Goal: Task Accomplishment & Management: Complete application form

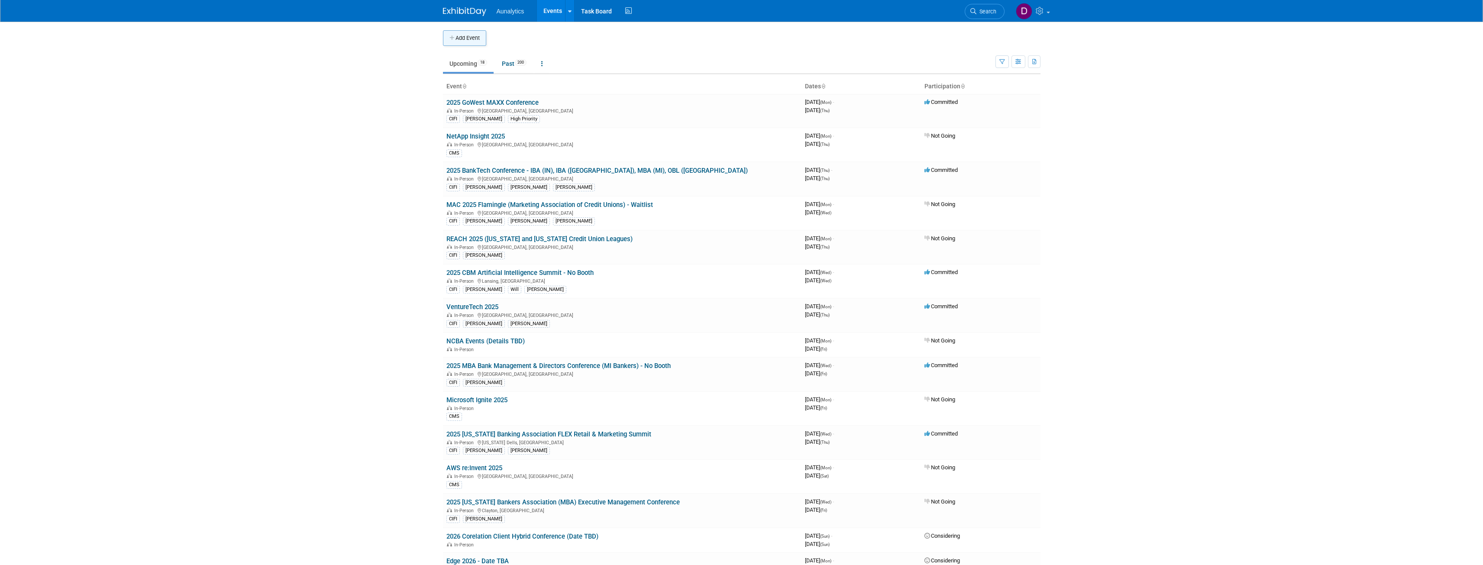
click at [469, 38] on button "Add Event" at bounding box center [464, 38] width 43 height 16
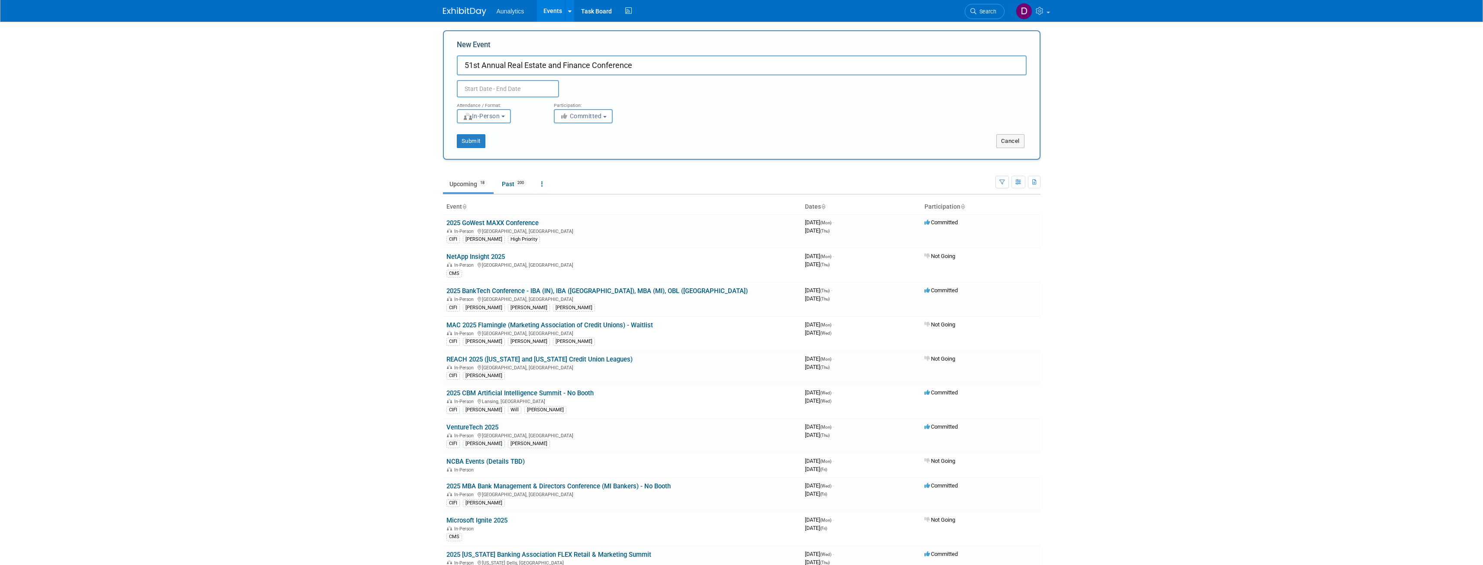
type input "51st Annual Real Estate and Finance Conference"
click at [477, 88] on input "text" at bounding box center [508, 88] width 102 height 17
click at [584, 106] on icon at bounding box center [581, 108] width 6 height 6
select select "10"
click at [537, 173] on span "13" at bounding box center [542, 170] width 17 height 17
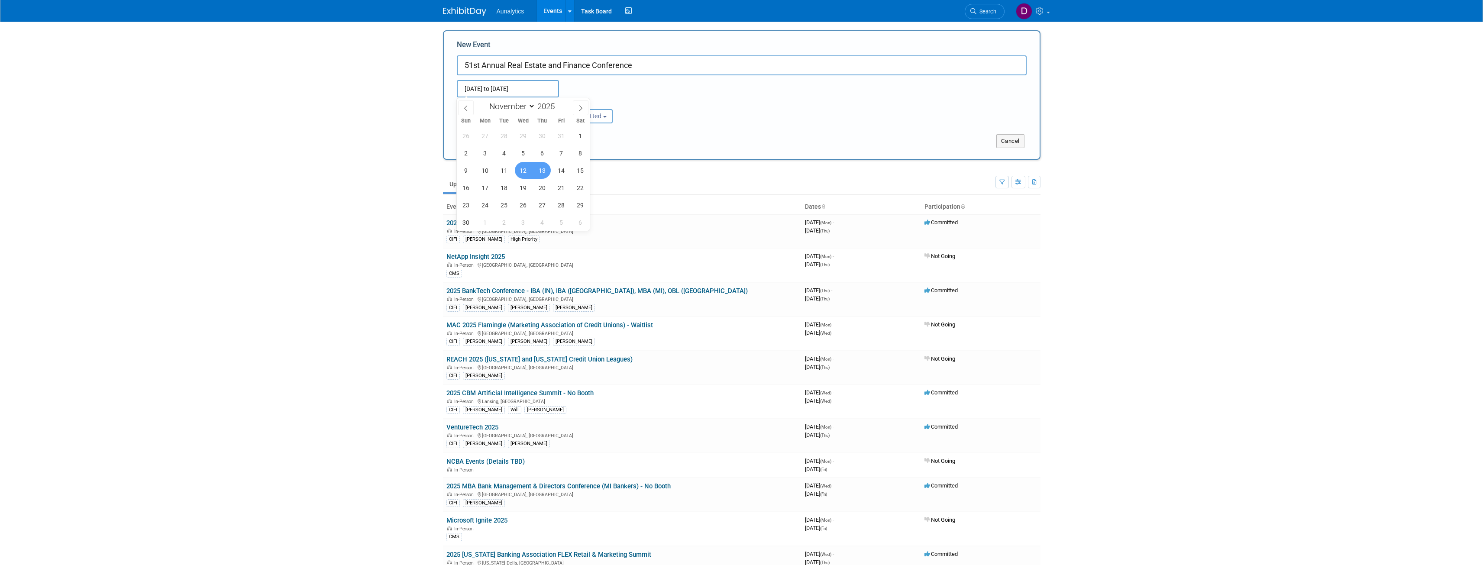
click at [524, 170] on span "12" at bounding box center [523, 170] width 17 height 17
click at [550, 87] on input "[DATE] to [DATE]" at bounding box center [508, 88] width 102 height 17
click at [546, 171] on span "13" at bounding box center [542, 170] width 17 height 17
click at [521, 172] on span "12" at bounding box center [523, 170] width 17 height 17
type input "[DATE] to [DATE]"
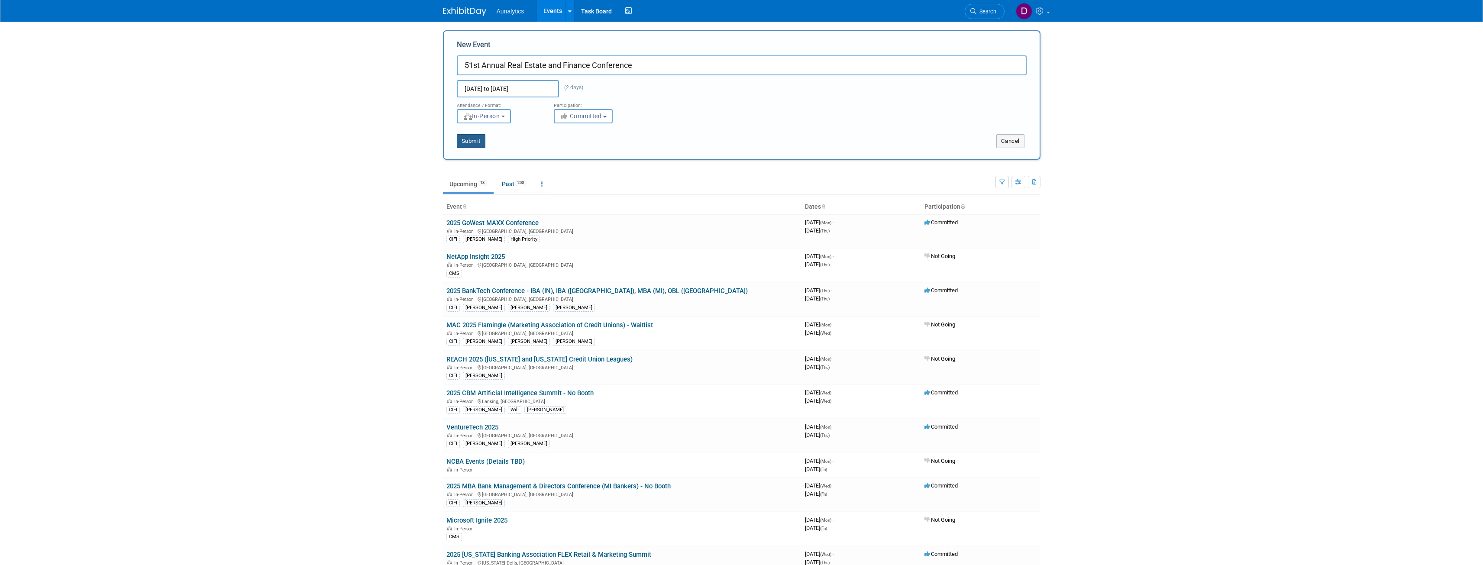
click at [475, 142] on button "Submit" at bounding box center [471, 141] width 29 height 14
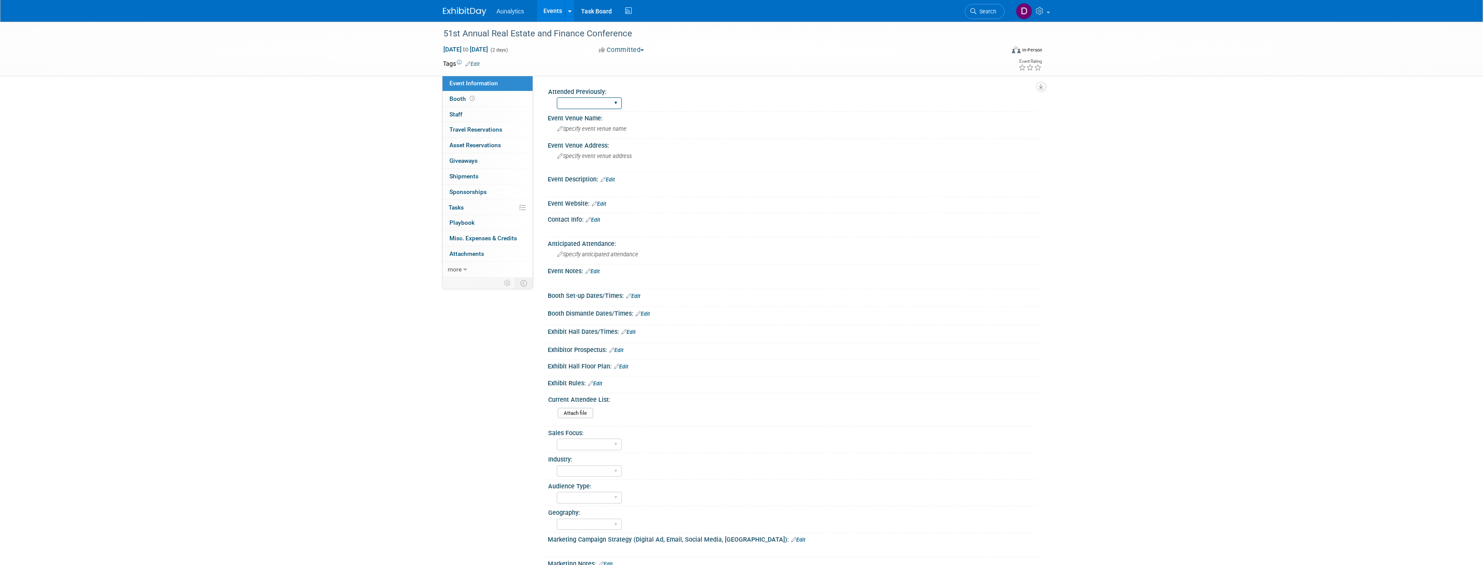
click at [610, 107] on select "Yes No Unsure" at bounding box center [589, 103] width 65 height 12
select select "No"
click at [557, 97] on select "Yes No Unsure" at bounding box center [589, 103] width 65 height 12
click at [595, 130] on span "Specify event venue name" at bounding box center [591, 129] width 69 height 6
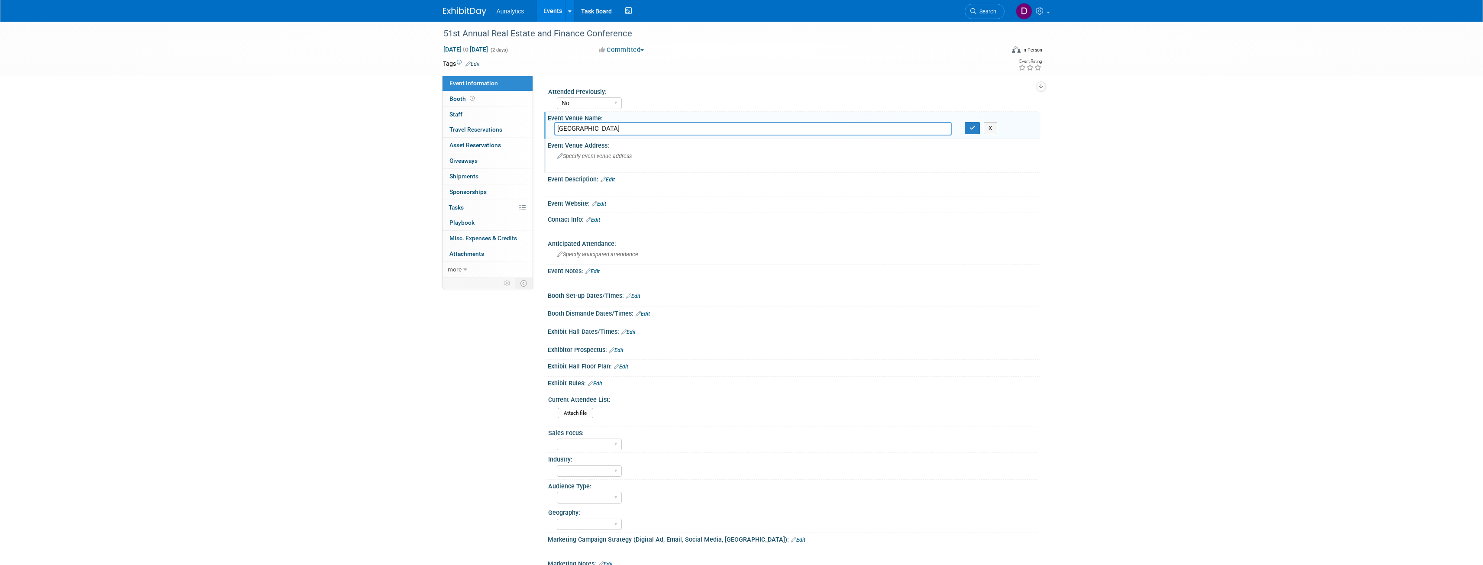
type input "Ingelside Hotel"
click at [595, 154] on span "Specify event venue address" at bounding box center [594, 156] width 74 height 6
click at [582, 165] on textarea at bounding box center [633, 159] width 158 height 20
paste textarea "Ingleside Hotel, 2810 Golf Rd, Pewaukee, WI 53072"
type textarea "Ingleside Hotel, 2810 Golf Rd, Pewaukee, WI 53072"
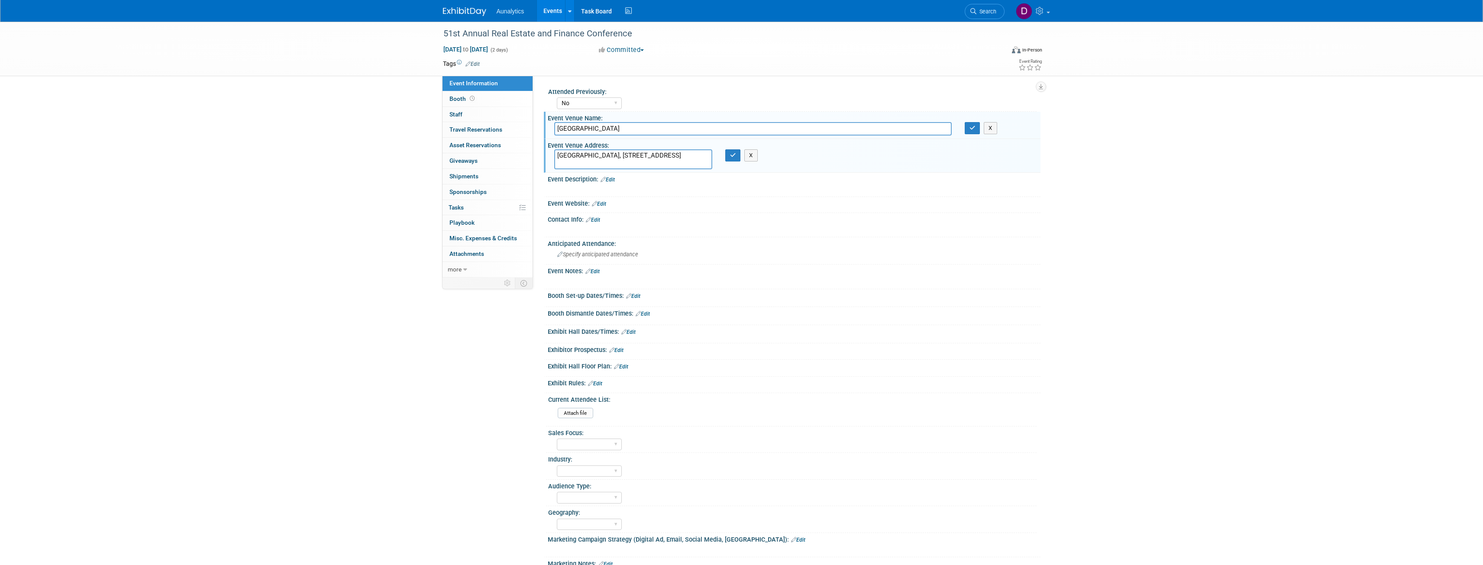
click at [605, 186] on div at bounding box center [750, 189] width 390 height 9
click at [615, 179] on link "Edit" at bounding box center [608, 180] width 14 height 6
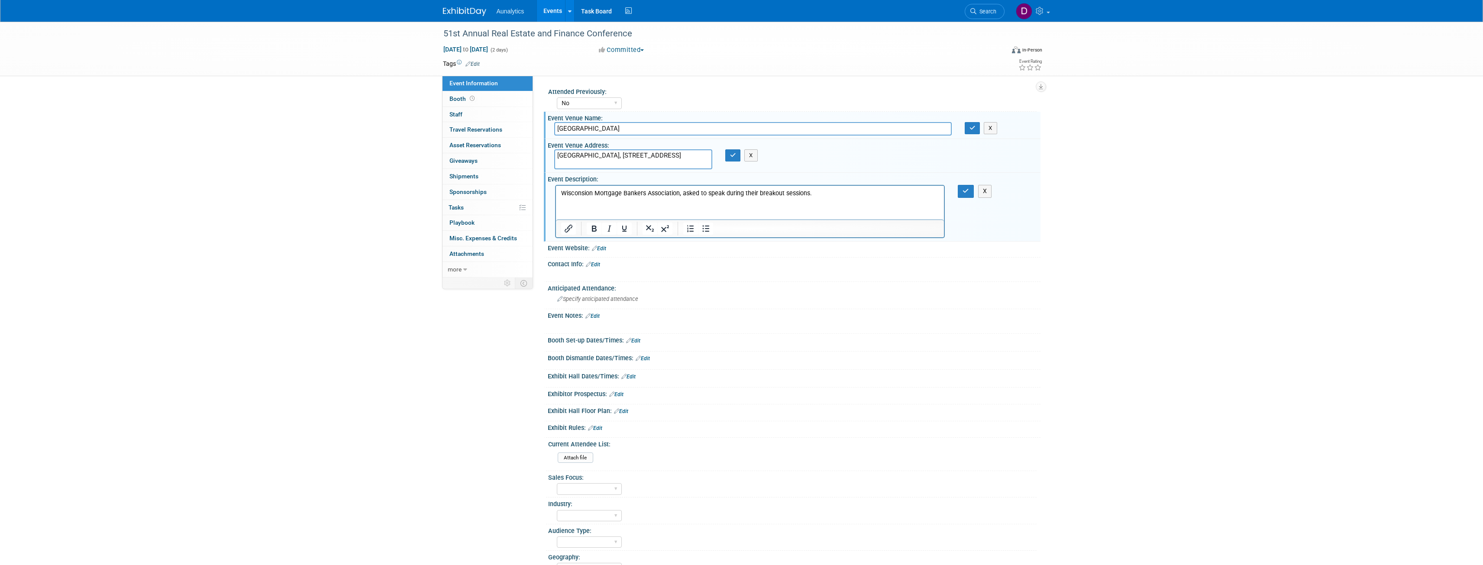
click at [624, 255] on div "Event Website: Edit" at bounding box center [792, 250] width 497 height 16
click at [611, 249] on div "Event Website: Edit" at bounding box center [794, 247] width 493 height 11
click at [602, 246] on link "Edit" at bounding box center [599, 249] width 14 height 6
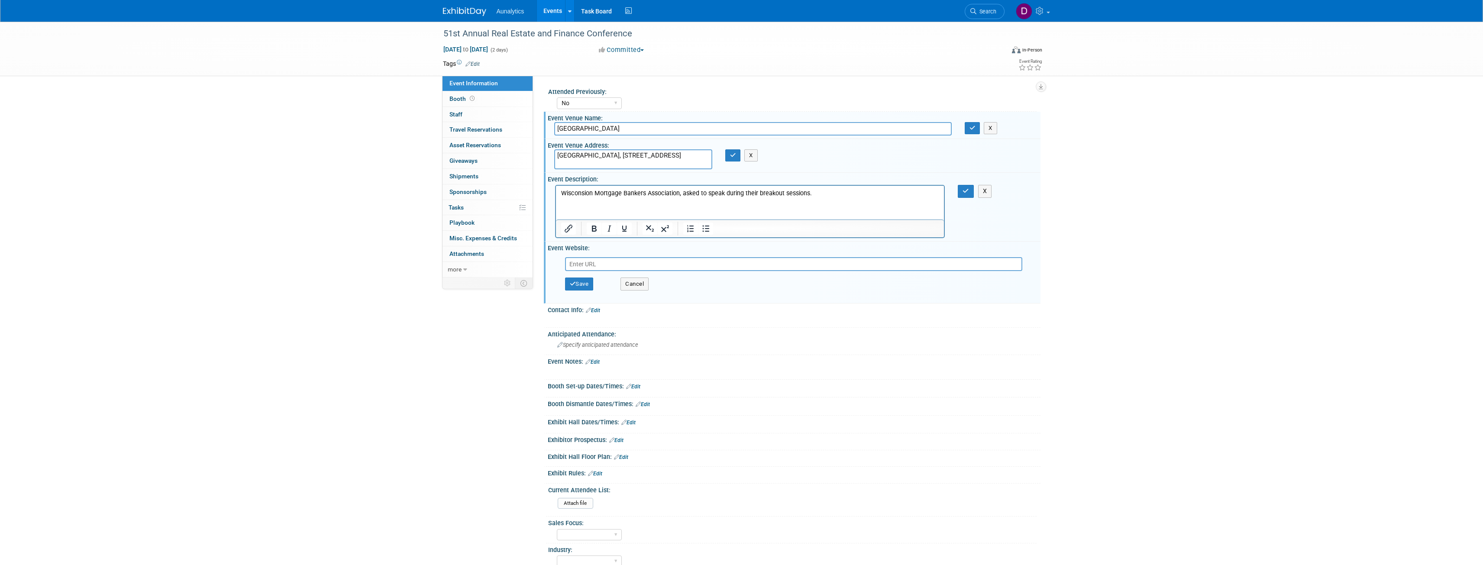
paste input "http://www.wimba.org/2025ConferenceHome"
type input "http://www.wimba.org/2025ConferenceHome"
click at [604, 314] on div "X" at bounding box center [793, 316] width 482 height 4
click at [586, 344] on span "Specify anticipated attendance" at bounding box center [597, 345] width 81 height 6
type input "Dan and Will"
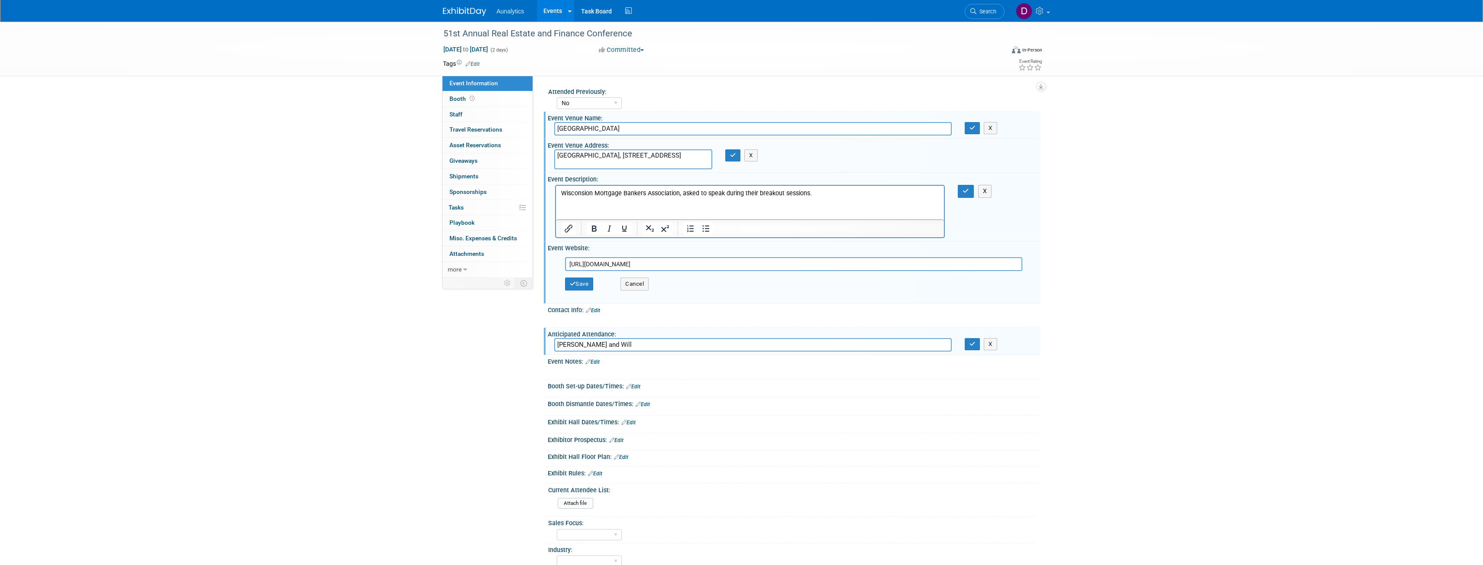
click at [413, 371] on div "51st Annual Real Estate and Finance Conference Nov 12, 2025 to Nov 13, 2025 (2 …" at bounding box center [741, 418] width 1483 height 793
drag, startPoint x: 1111, startPoint y: 354, endPoint x: 1032, endPoint y: 355, distance: 78.4
click at [1111, 354] on div "51st Annual Real Estate and Finance Conference Nov 12, 2025 to Nov 13, 2025 (2 …" at bounding box center [741, 418] width 1483 height 793
click at [970, 346] on icon "button" at bounding box center [973, 344] width 6 height 6
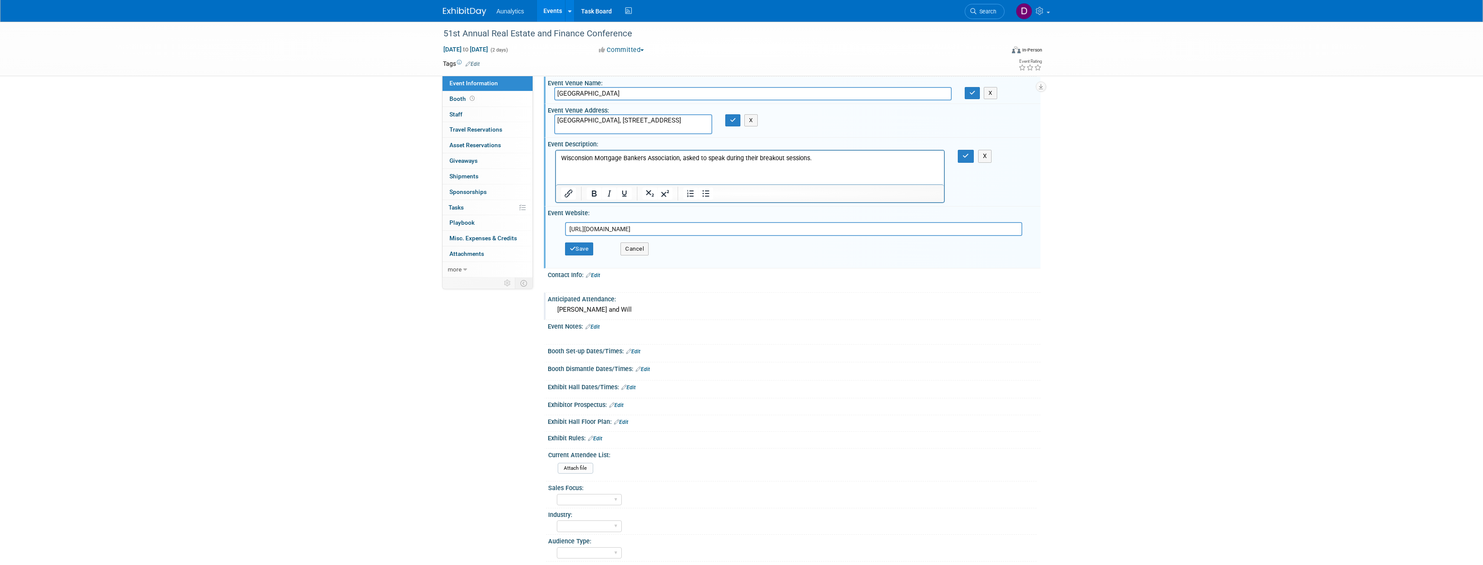
scroll to position [87, 0]
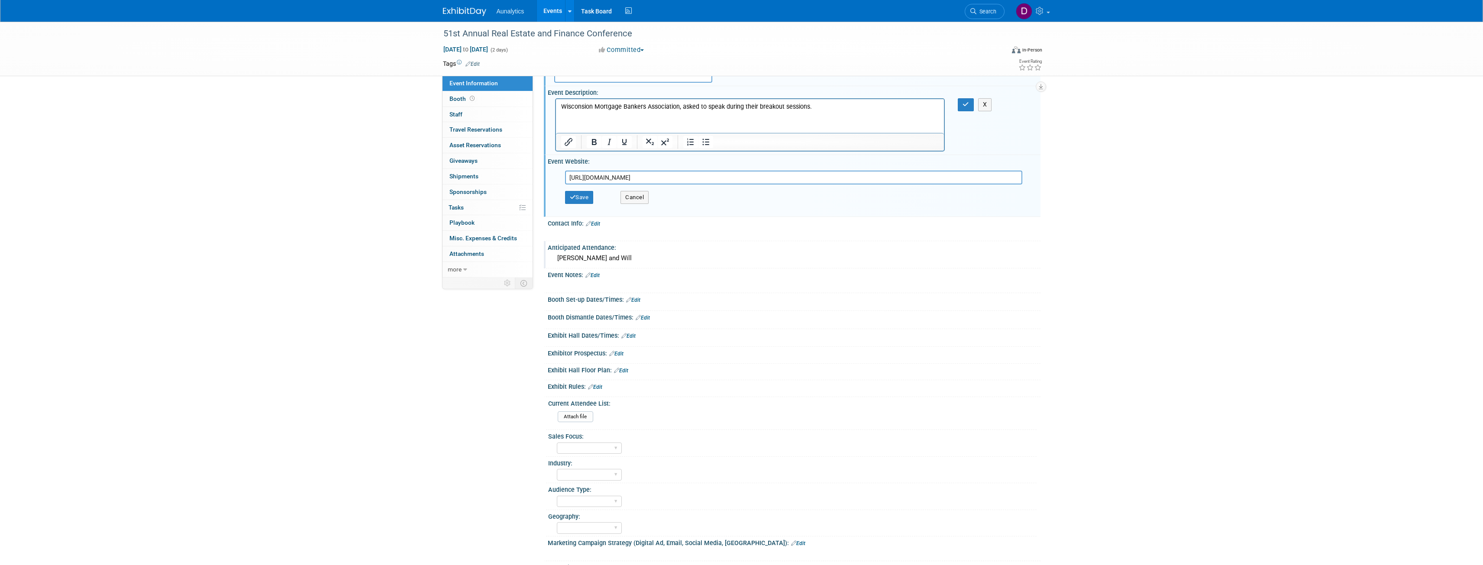
drag, startPoint x: 770, startPoint y: 316, endPoint x: 774, endPoint y: 318, distance: 4.7
click at [773, 318] on div "Booth Dismantle Dates/Times: Edit" at bounding box center [794, 316] width 493 height 11
drag, startPoint x: 458, startPoint y: 336, endPoint x: 586, endPoint y: 325, distance: 128.3
click at [460, 336] on div "Event Information Event Info Booth Booth 0 Staff 0 Staff 0 Travel Reservations …" at bounding box center [742, 322] width 611 height 775
click at [585, 301] on div "Booth Set-up Dates/Times: Edit" at bounding box center [794, 298] width 493 height 11
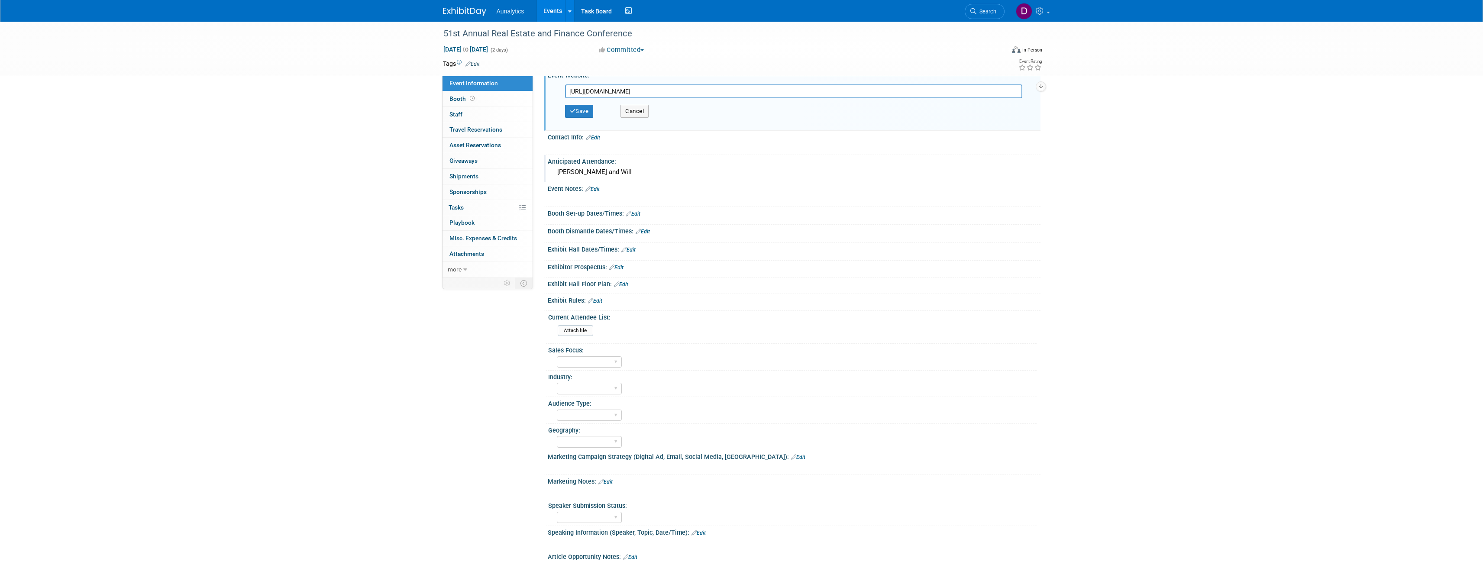
scroll to position [173, 0]
click at [608, 362] on select "CIFI Sales MIT/CMS Sales Local Market BF Local Market KZ Local Market SB Local …" at bounding box center [589, 362] width 65 height 12
select select "CIFI Sales"
click at [557, 356] on select "CIFI Sales MIT/CMS Sales Local Market BF Local Market KZ Local Market SB Local …" at bounding box center [589, 362] width 65 height 12
click at [616, 371] on div "Industry:" at bounding box center [792, 375] width 489 height 11
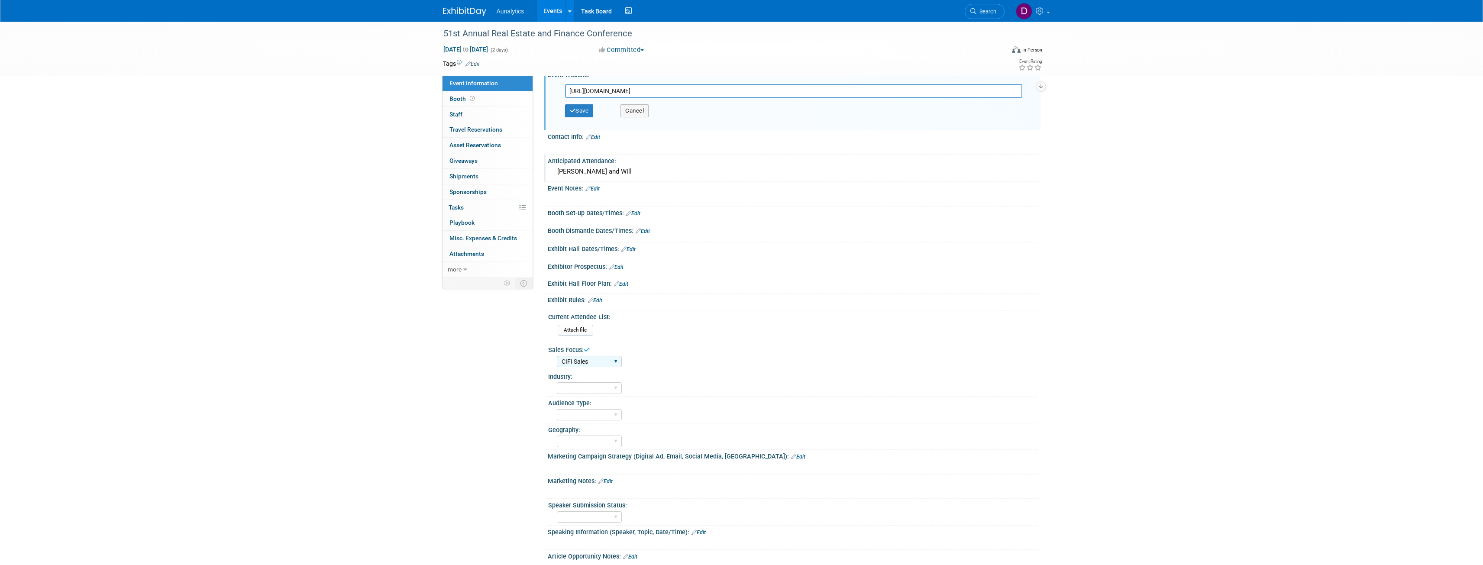
click at [616, 369] on div "CIFI Sales MIT/CMS Sales Local Market BF Local Market KZ Local Market SB Local …" at bounding box center [589, 362] width 65 height 16
click at [618, 391] on select "Financial Government Healthcare IT Manufacturing Other" at bounding box center [589, 388] width 65 height 12
select select "Financial"
click at [557, 382] on select "Financial Government Healthcare IT Manufacturing Other" at bounding box center [589, 388] width 65 height 12
click at [613, 410] on select "Bank Credit Union Technology Community Other" at bounding box center [589, 415] width 65 height 12
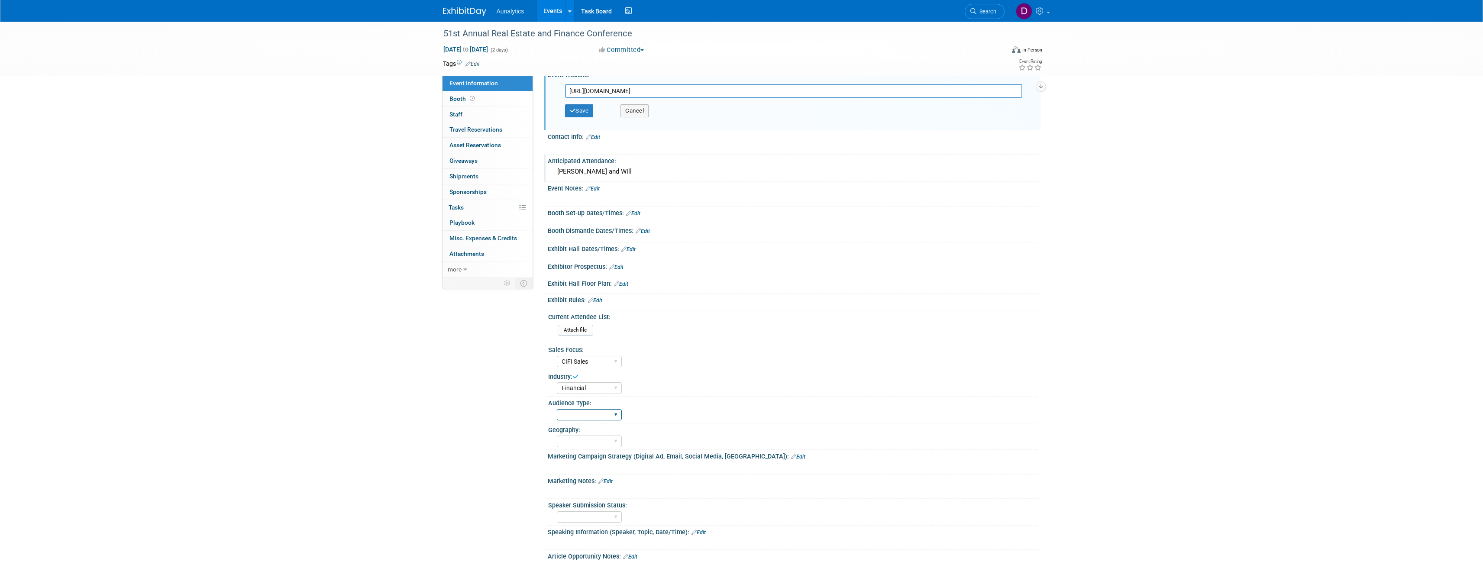
select select "Bank"
click at [557, 409] on select "Bank Credit Union Technology Community Other" at bounding box center [589, 415] width 65 height 12
click at [596, 446] on select "Local State Regional National" at bounding box center [589, 442] width 65 height 12
select select "State"
click at [557, 436] on select "Local State Regional National" at bounding box center [589, 442] width 65 height 12
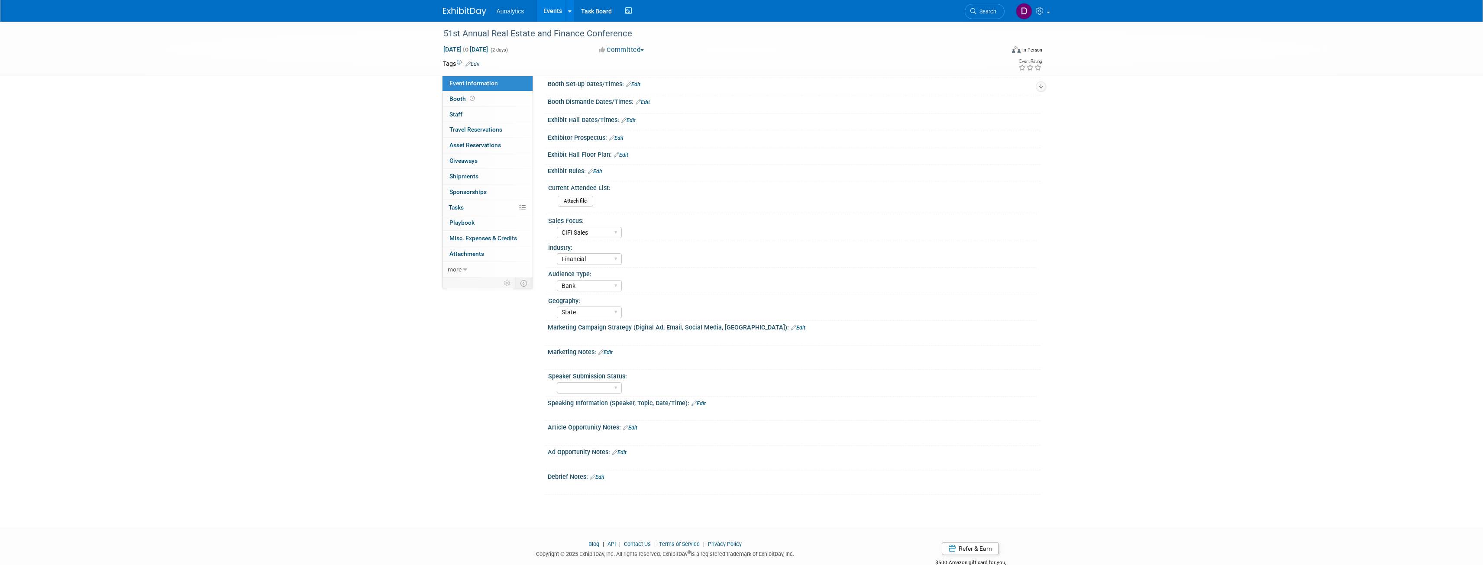
scroll to position [303, 0]
click at [602, 386] on select "No Submission Not Started Submitted Accepted Declined" at bounding box center [589, 388] width 65 height 12
select select "Accepted"
click at [557, 382] on select "No Submission Not Started Submitted Accepted Declined" at bounding box center [589, 388] width 65 height 12
click at [703, 404] on link "Edit" at bounding box center [699, 403] width 14 height 6
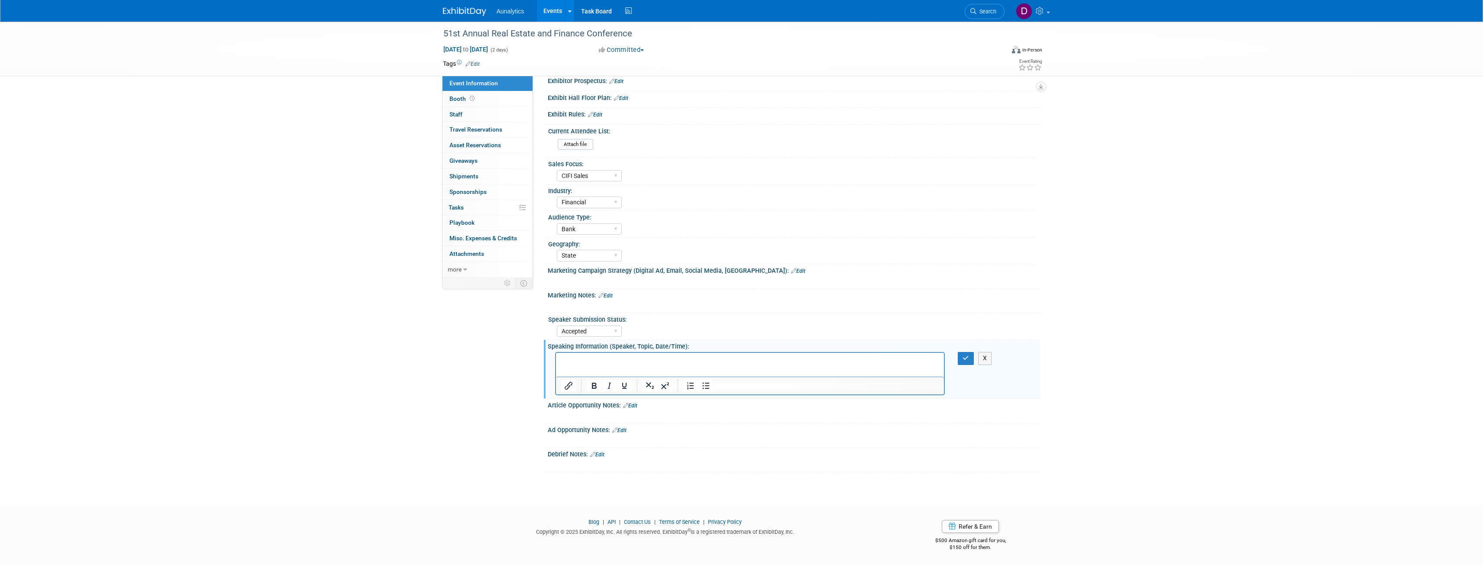
scroll to position [359, 0]
click at [479, 443] on div "Event Information Event Info Booth Booth 0 Staff 0 Staff 0 Travel Reservations …" at bounding box center [742, 67] width 611 height 810
click at [782, 306] on div at bounding box center [750, 305] width 390 height 9
click at [968, 356] on icon "button" at bounding box center [966, 358] width 6 height 6
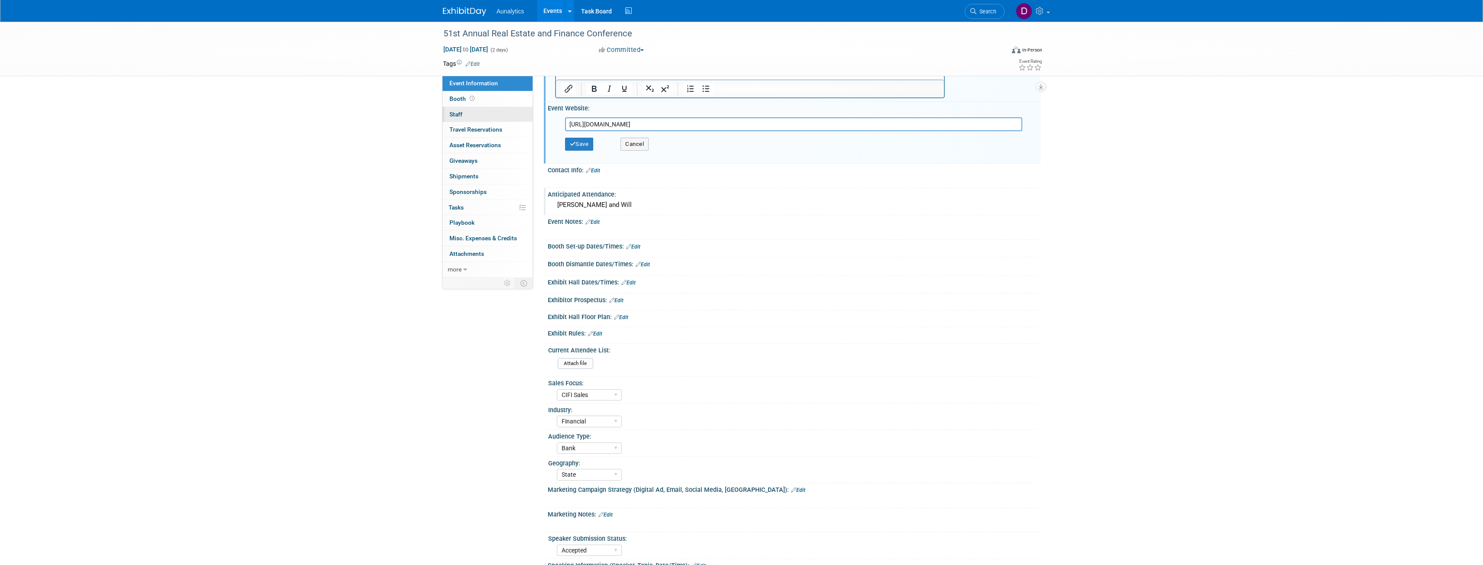
scroll to position [0, 0]
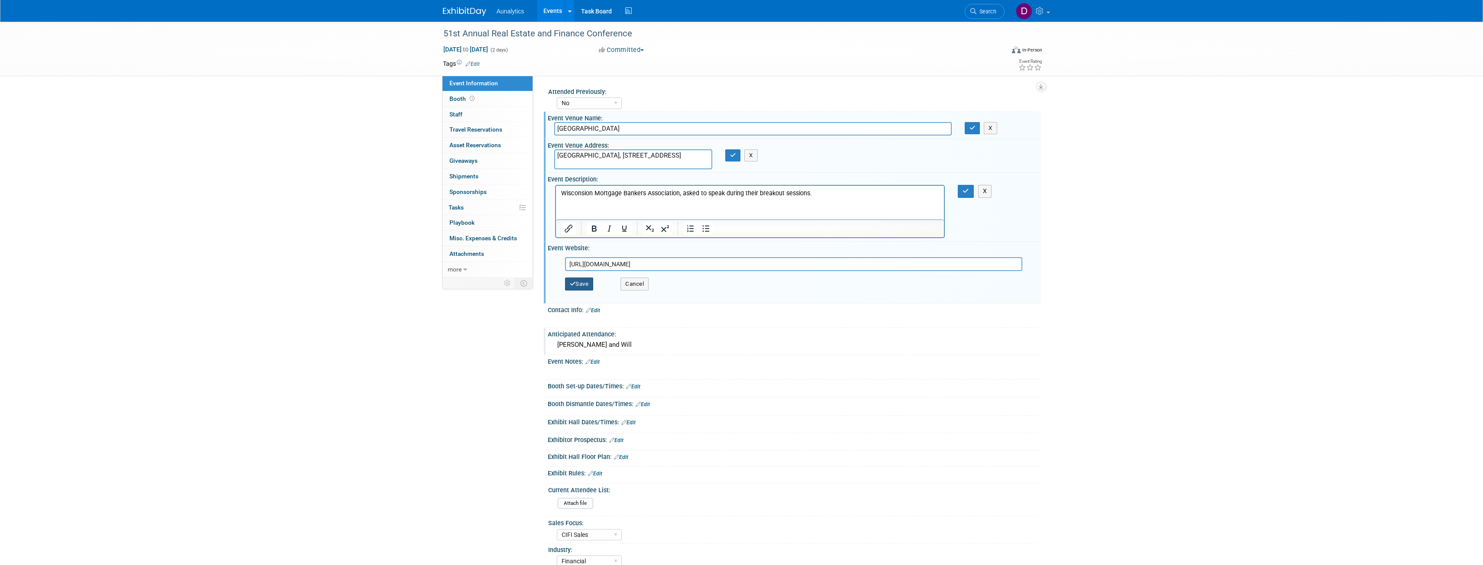
click at [580, 283] on button "Save" at bounding box center [579, 284] width 29 height 13
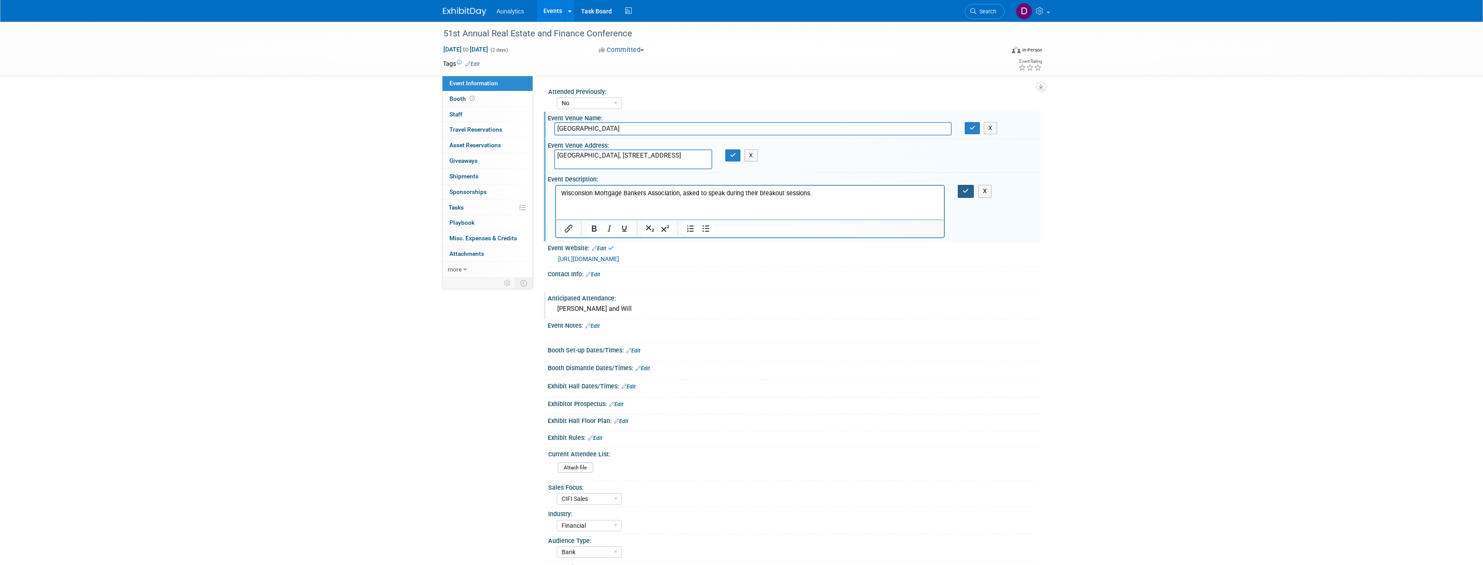
click at [968, 188] on icon "button" at bounding box center [966, 191] width 6 height 6
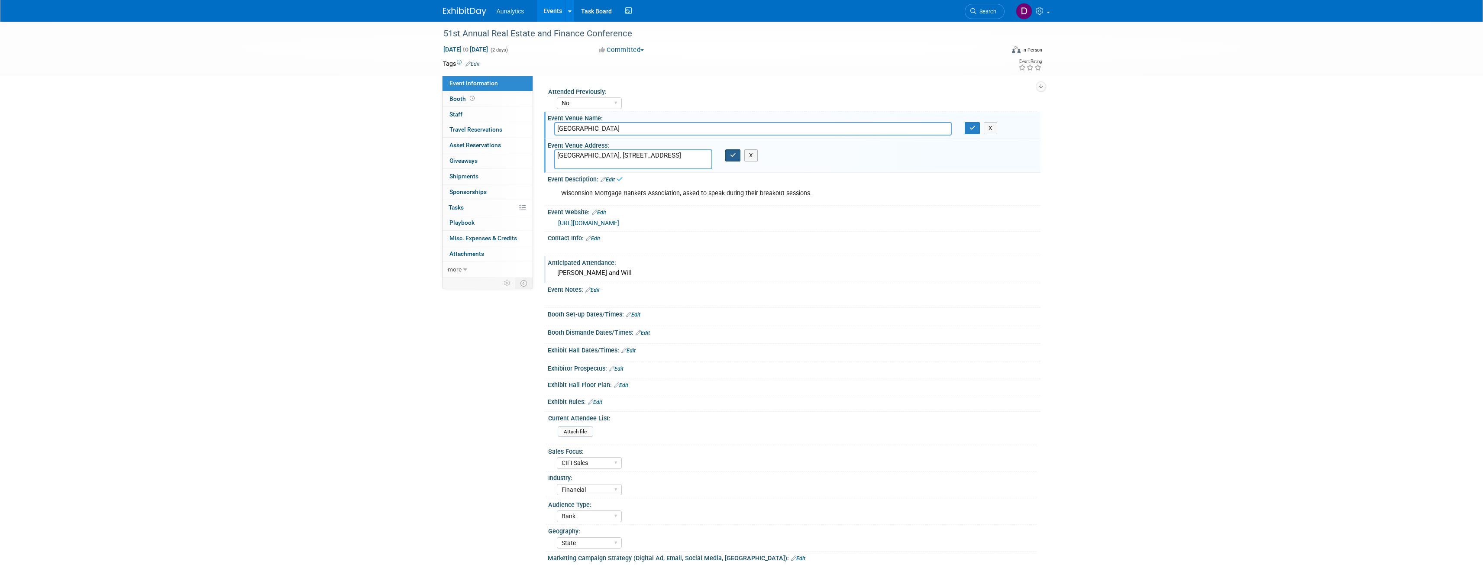
click at [732, 155] on icon "button" at bounding box center [733, 155] width 6 height 6
click at [975, 126] on icon "button" at bounding box center [973, 128] width 6 height 6
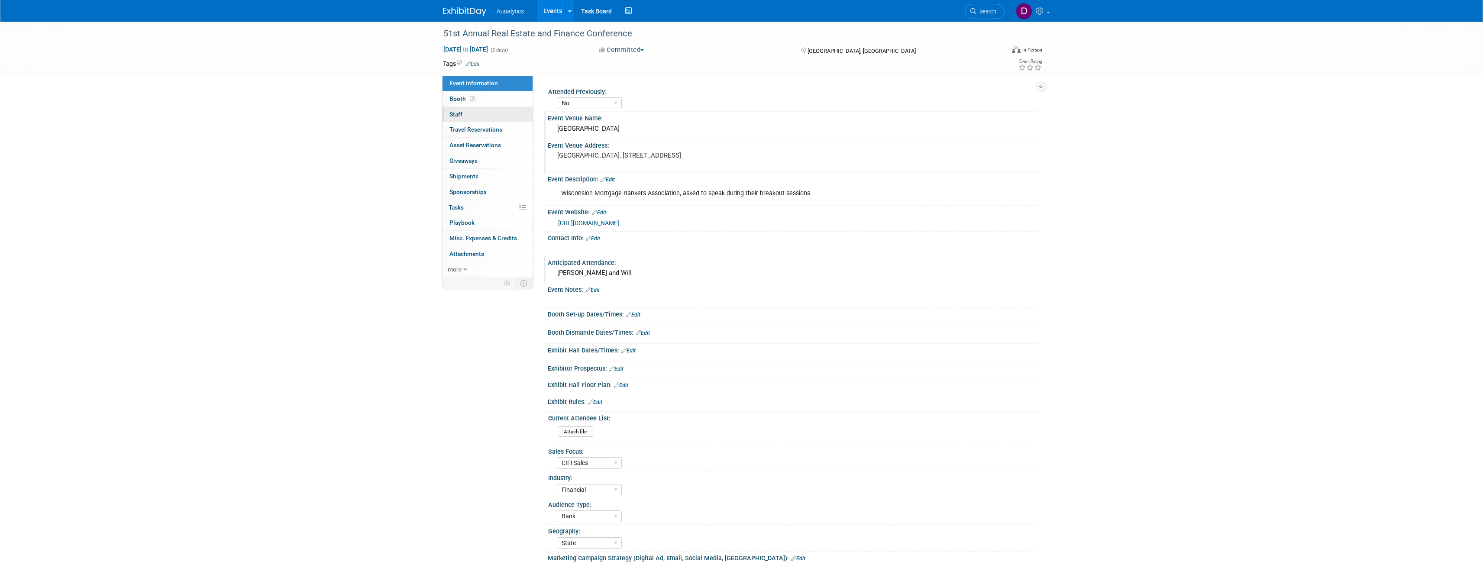
click at [477, 110] on link "0 Staff 0" at bounding box center [488, 114] width 90 height 15
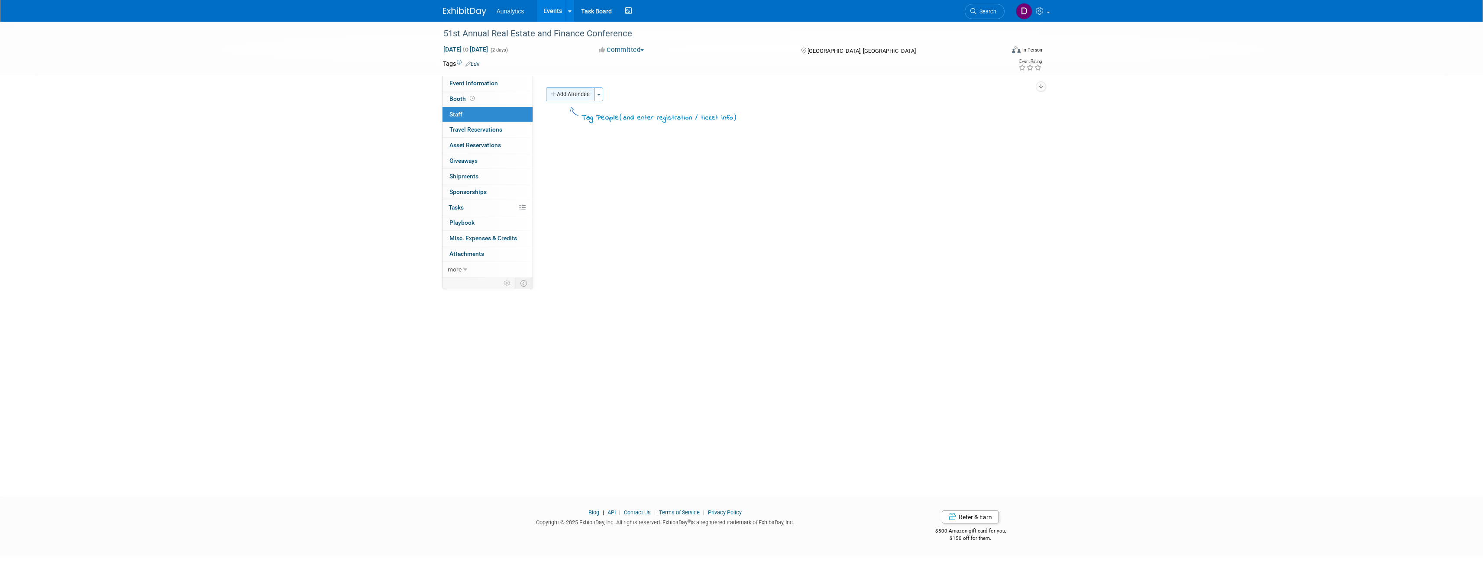
click at [585, 98] on button "Add Attendee" at bounding box center [570, 94] width 49 height 14
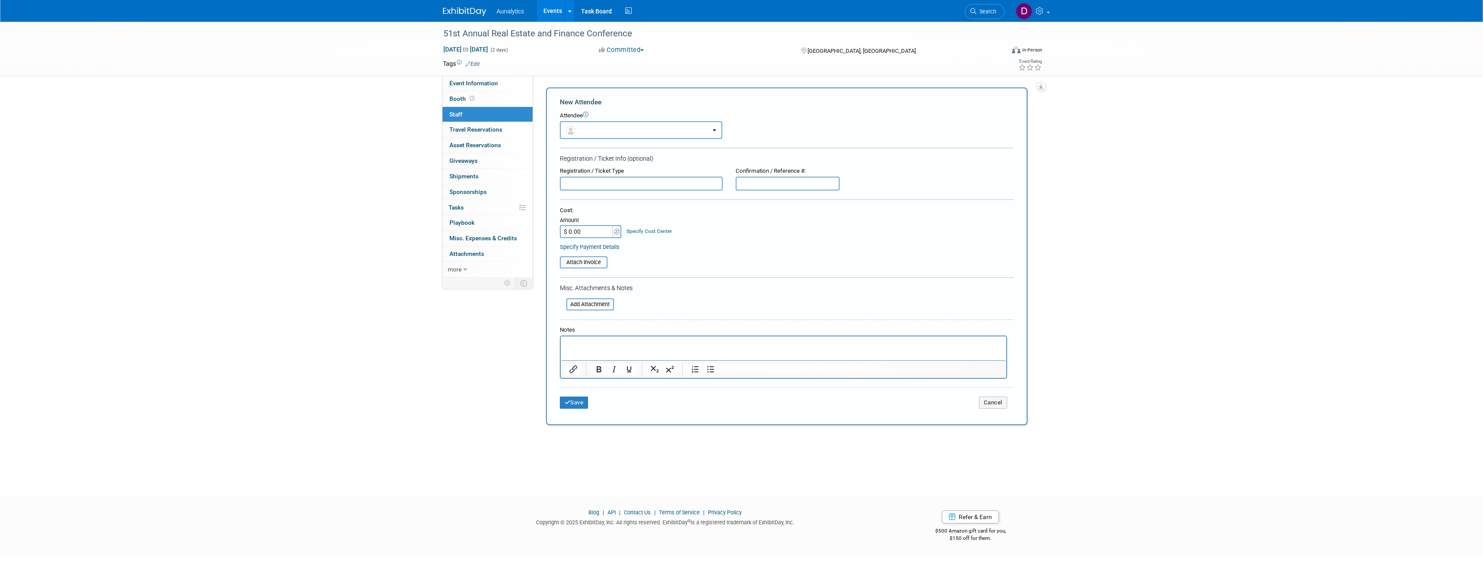
click at [602, 125] on button "button" at bounding box center [641, 130] width 162 height 18
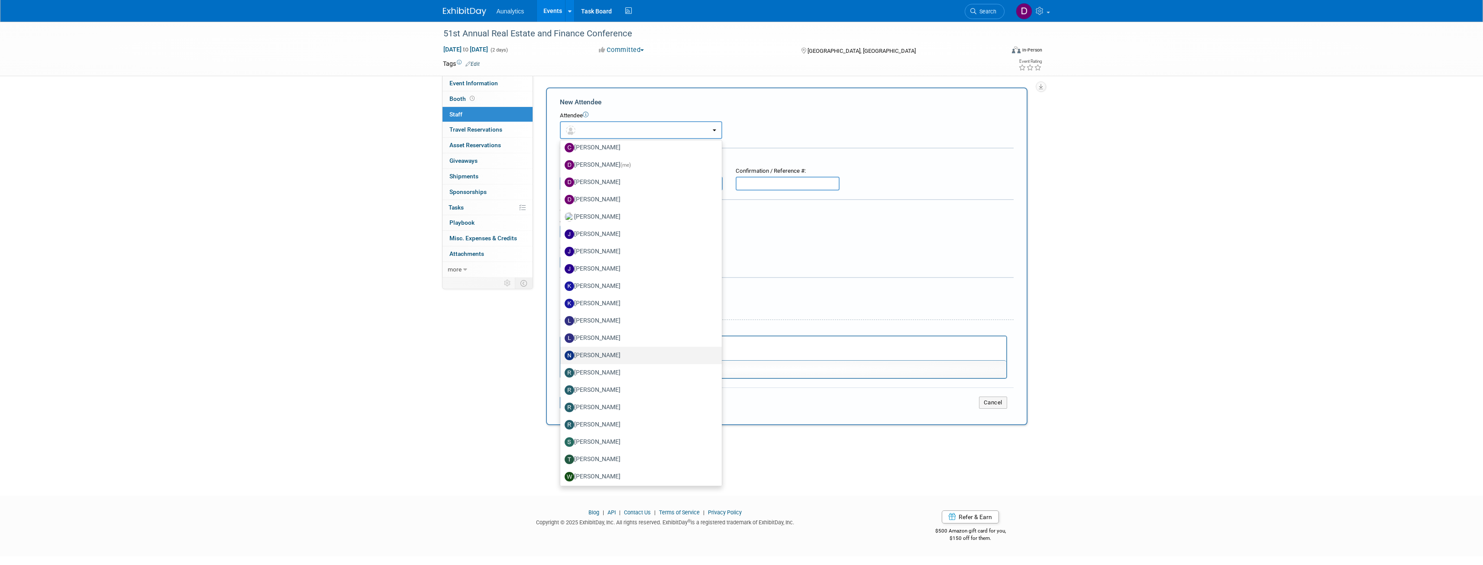
scroll to position [94, 0]
click at [602, 472] on label "Will Mayfield" at bounding box center [639, 475] width 149 height 14
click at [562, 472] on input "Will Mayfield" at bounding box center [559, 474] width 6 height 6
select select "09e9535f-bb3d-4511-8a2d-cfd80c7f724a"
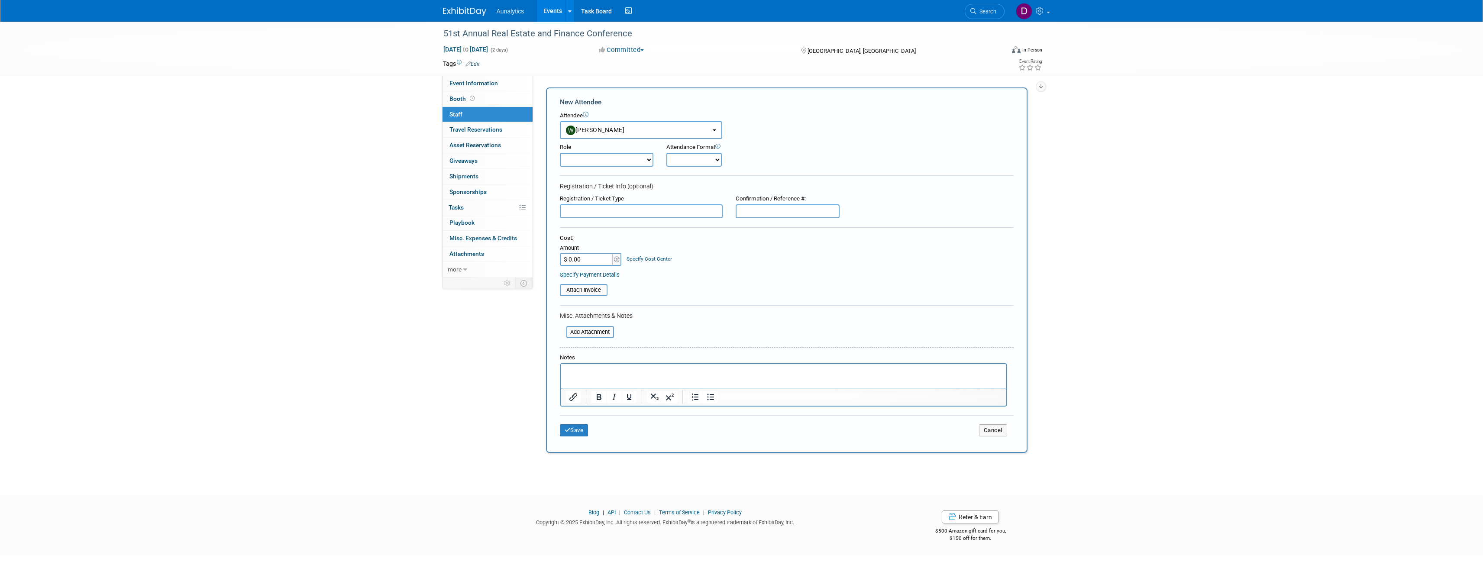
click at [650, 159] on select "Demonstrator Host Planner Presenter Sales Representative Set-up/Dismantle Crew …" at bounding box center [607, 160] width 94 height 14
select select "5"
click at [560, 153] on select "Demonstrator Host Planner Presenter Sales Representative Set-up/Dismantle Crew …" at bounding box center [607, 160] width 94 height 14
click at [698, 159] on select "Onsite Remote" at bounding box center [693, 160] width 55 height 14
select select "1"
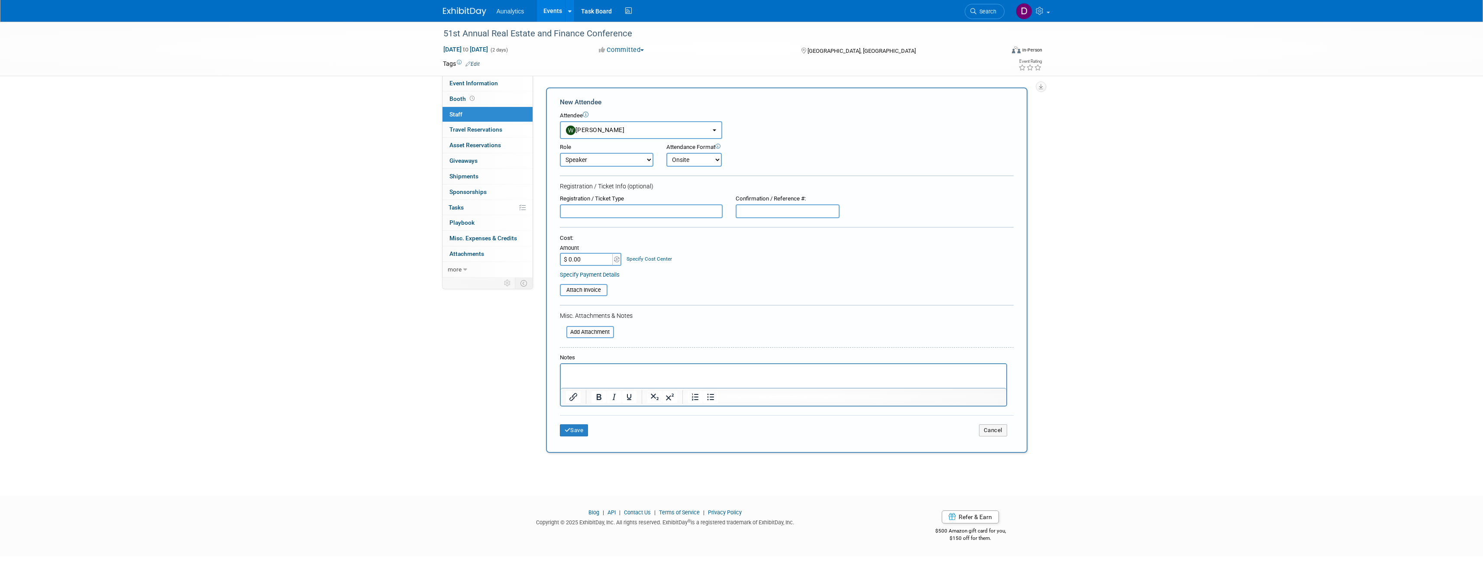
click at [666, 153] on select "Onsite Remote" at bounding box center [693, 160] width 55 height 14
click at [576, 431] on button "Save" at bounding box center [574, 430] width 29 height 12
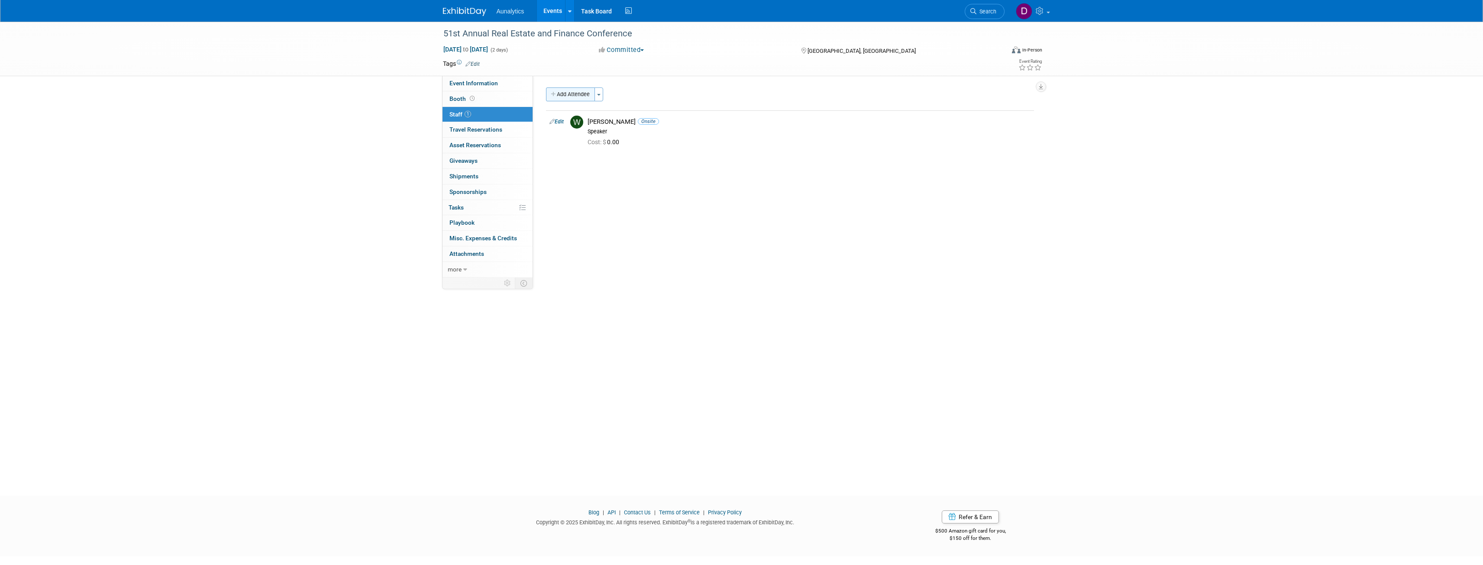
click at [573, 97] on button "Add Attendee" at bounding box center [570, 94] width 49 height 14
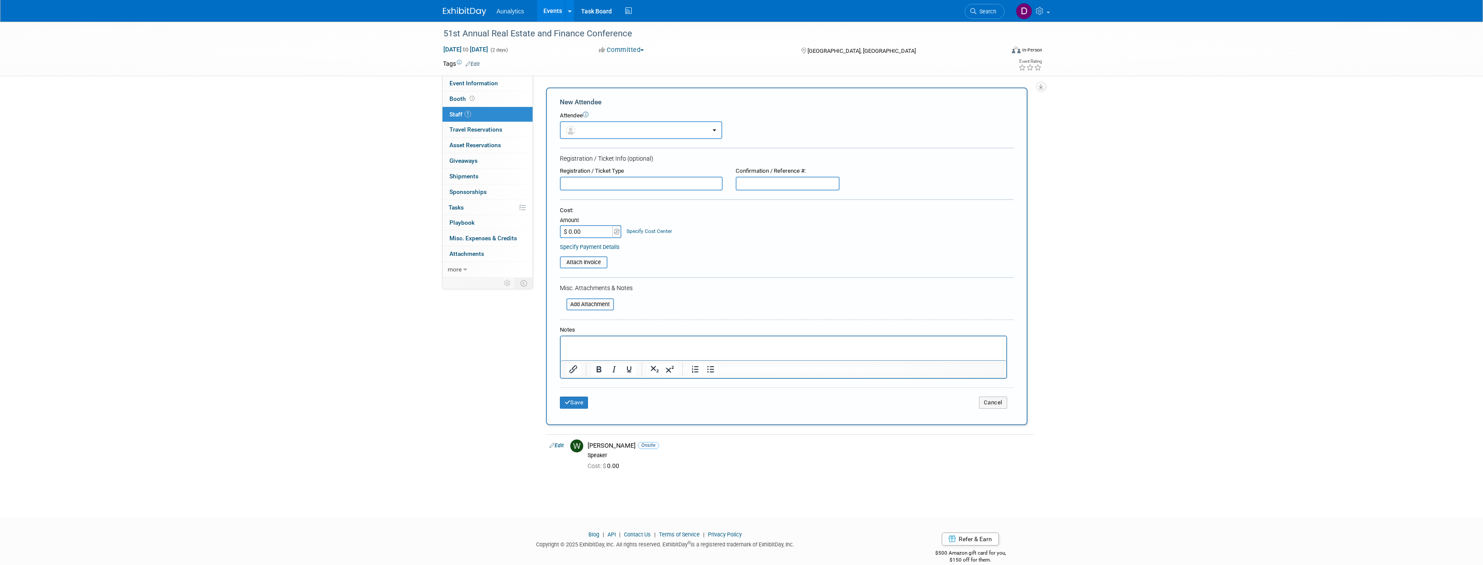
scroll to position [0, 0]
click at [607, 136] on button "button" at bounding box center [641, 130] width 162 height 18
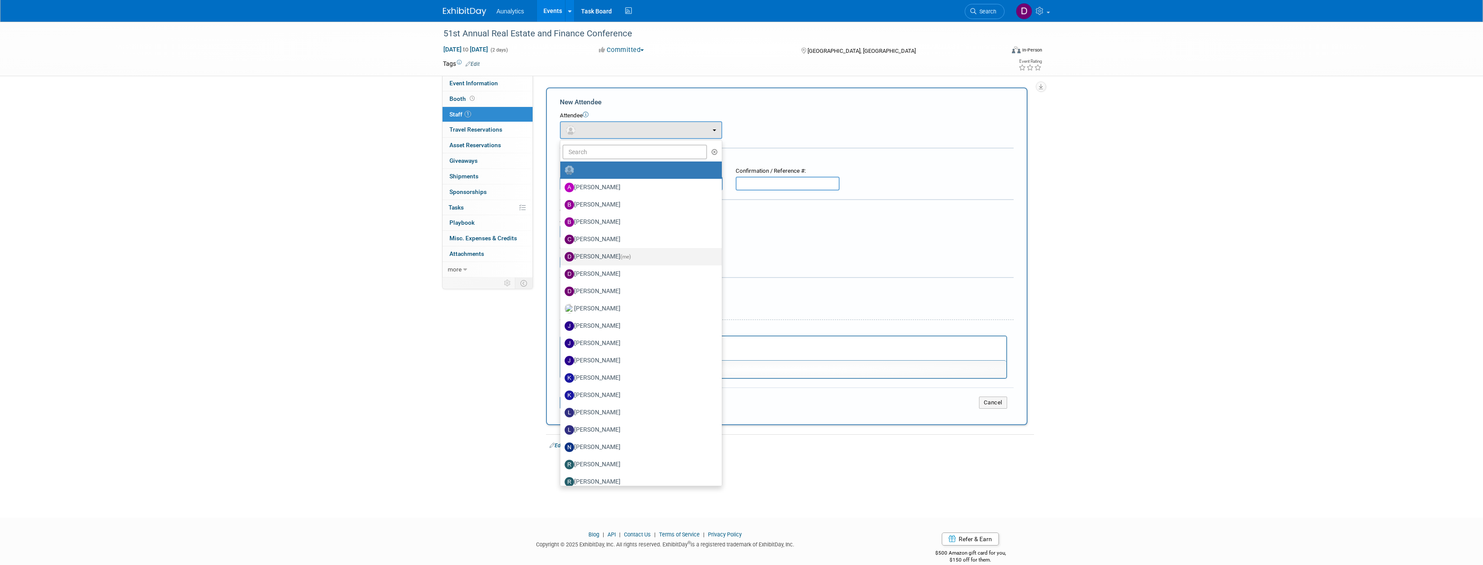
click at [590, 258] on label "Dan Fenech (me)" at bounding box center [639, 257] width 149 height 14
click at [562, 258] on input "Dan Fenech (me)" at bounding box center [559, 256] width 6 height 6
select select "04525a8f-38d9-442b-928a-8b5e489a1a75"
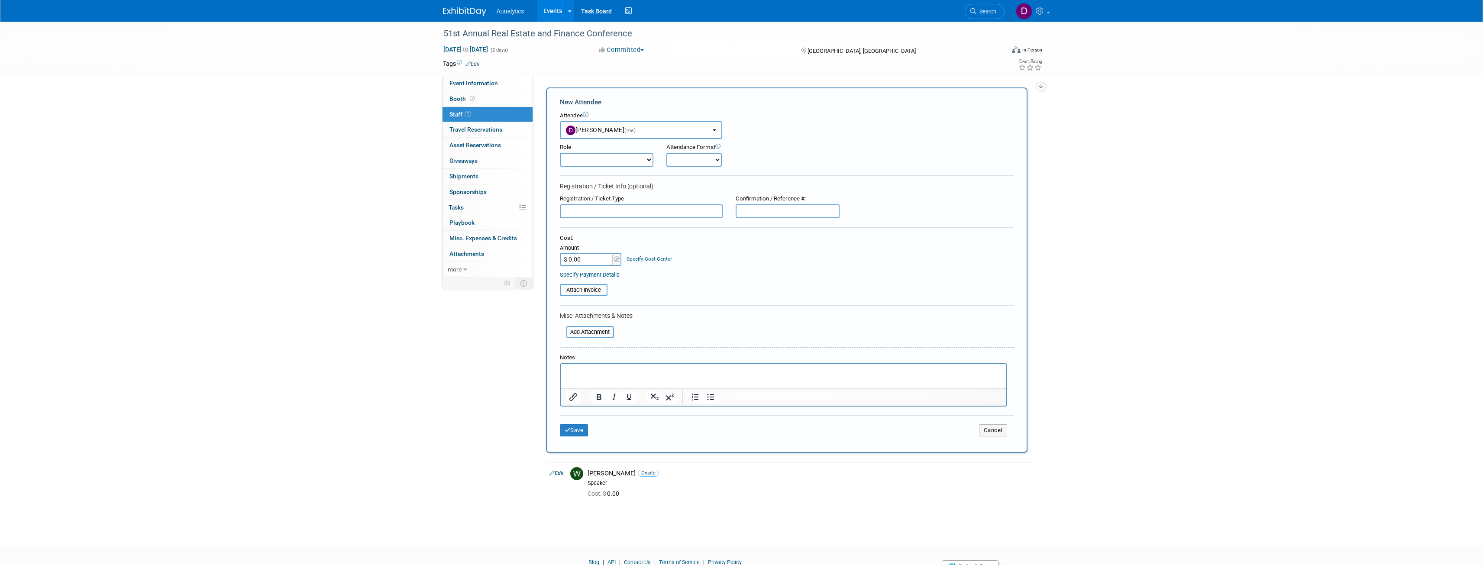
click at [613, 157] on select "Demonstrator Host Planner Presenter Sales Representative Set-up/Dismantle Crew …" at bounding box center [607, 160] width 94 height 14
select select "4"
click at [560, 153] on select "Demonstrator Host Planner Presenter Sales Representative Set-up/Dismantle Crew …" at bounding box center [607, 160] width 94 height 14
click at [691, 161] on select "Onsite Remote" at bounding box center [693, 160] width 55 height 14
select select "1"
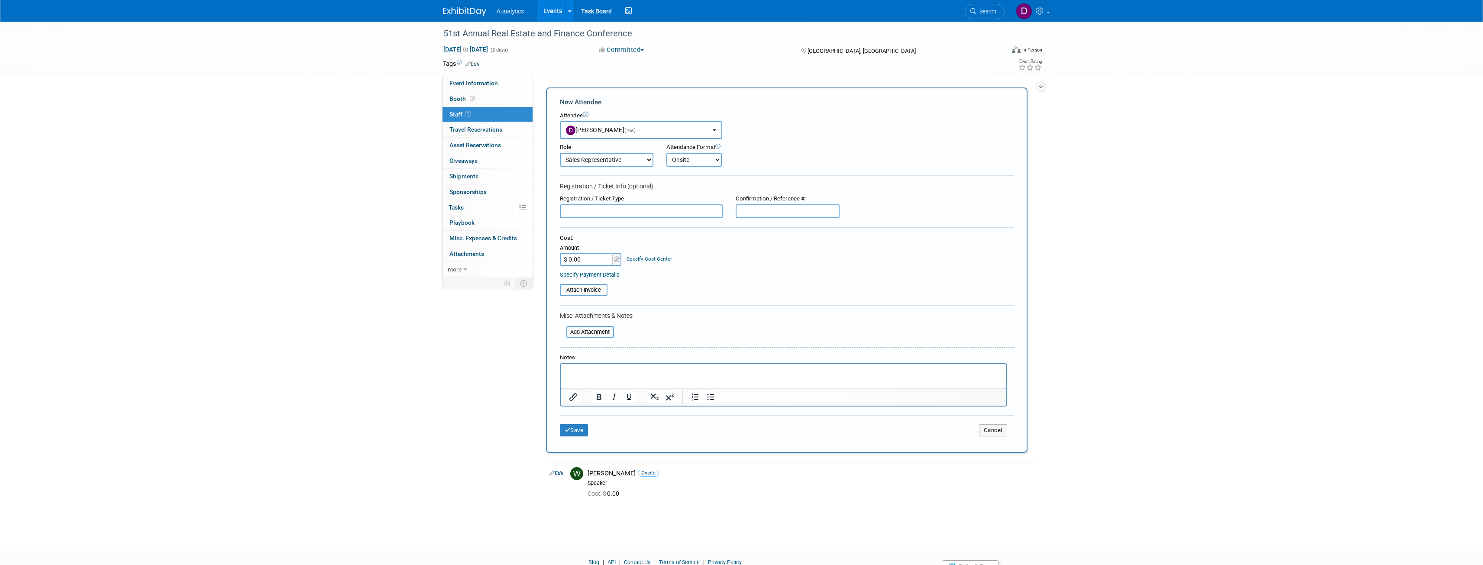
click at [666, 153] on select "Onsite Remote" at bounding box center [693, 160] width 55 height 14
click at [572, 432] on button "Save" at bounding box center [574, 430] width 29 height 12
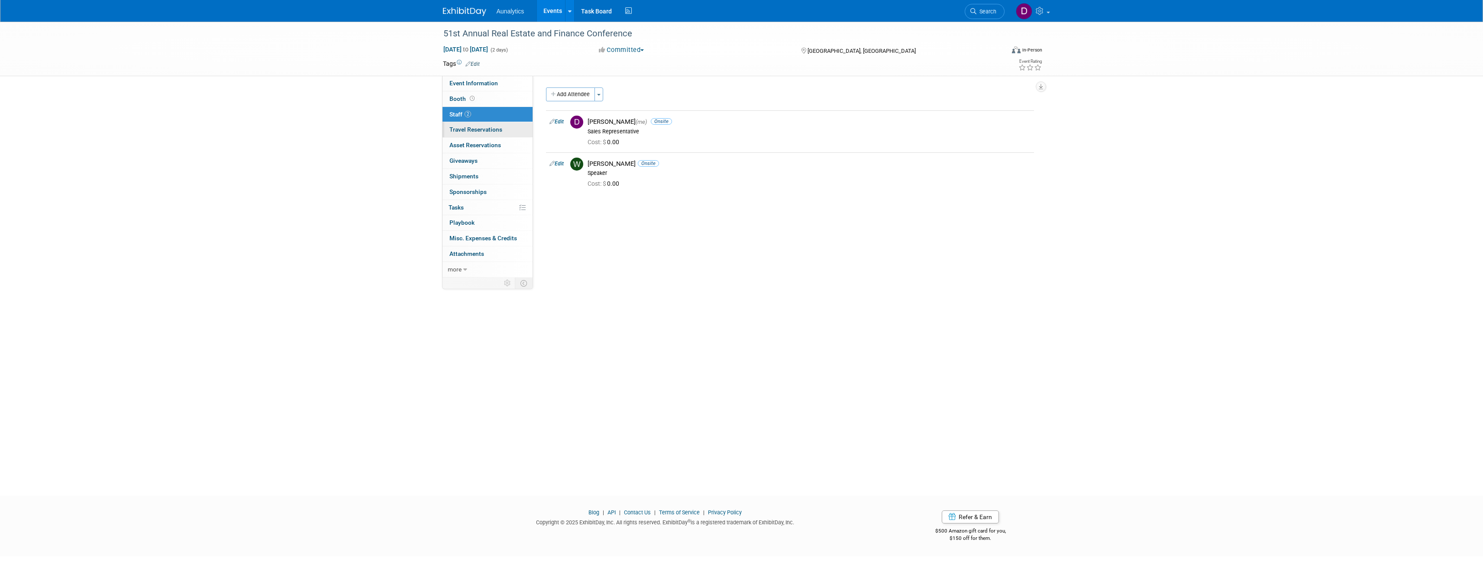
click at [473, 133] on link "0 Travel Reservations 0" at bounding box center [488, 129] width 90 height 15
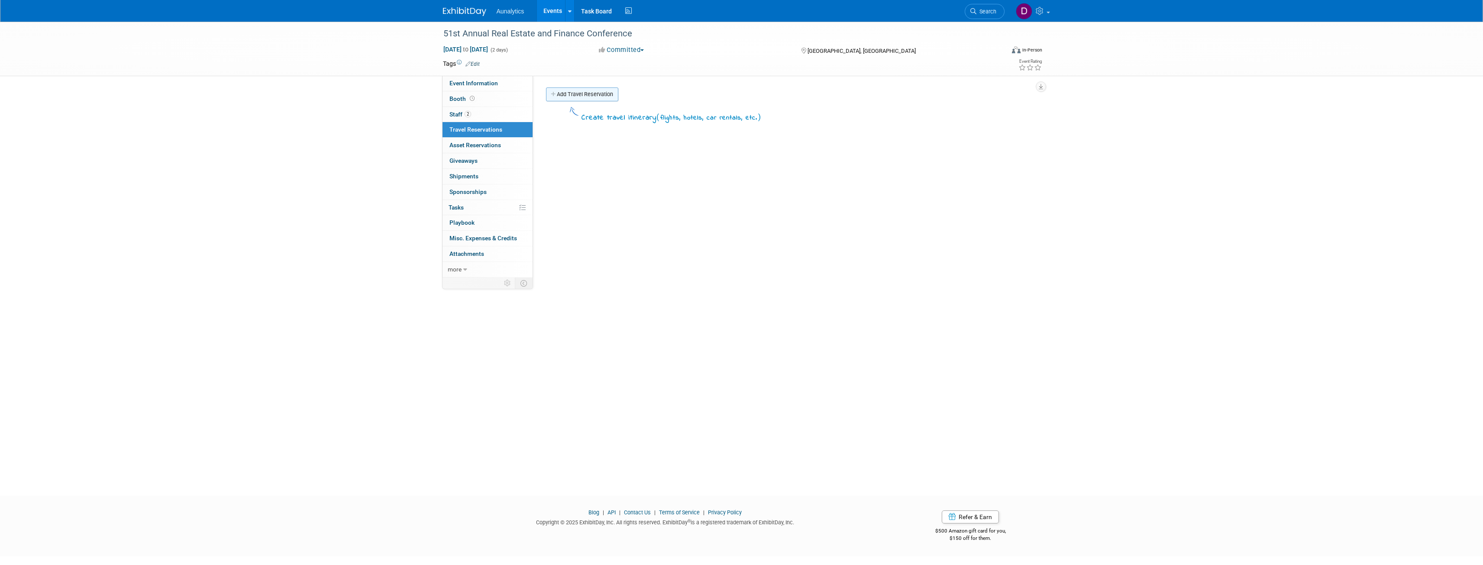
click at [575, 91] on link "Add Travel Reservation" at bounding box center [582, 94] width 72 height 14
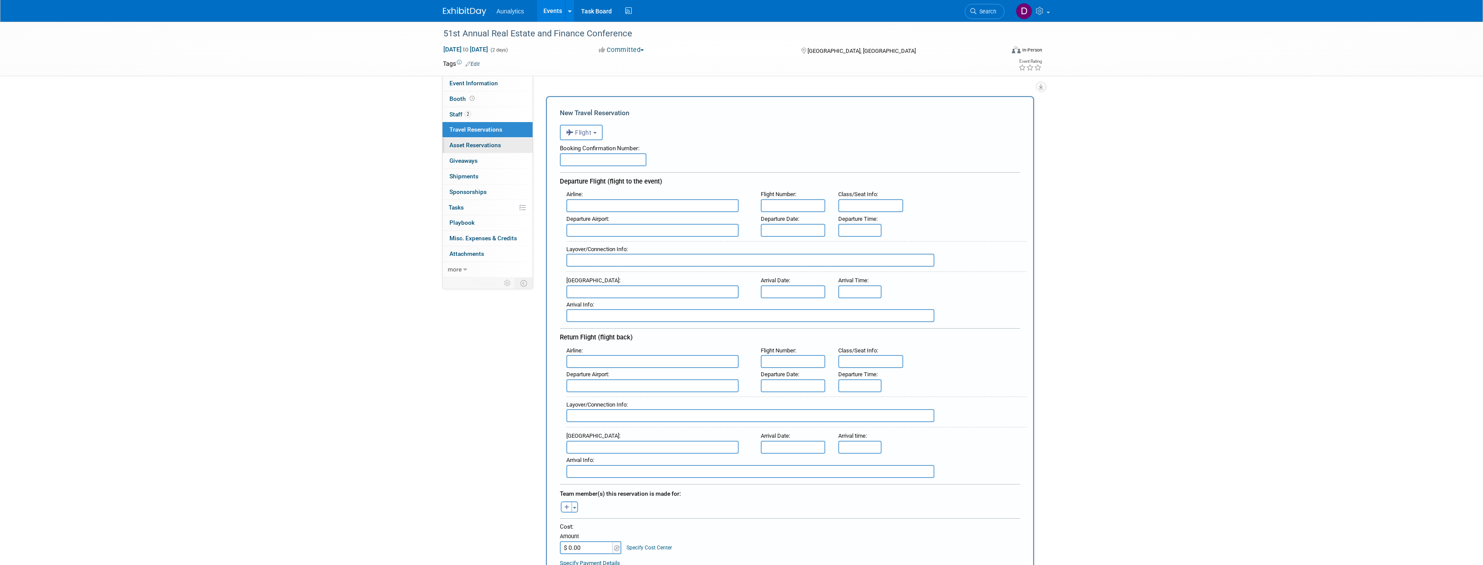
click at [478, 146] on span "Asset Reservations 0" at bounding box center [476, 145] width 52 height 7
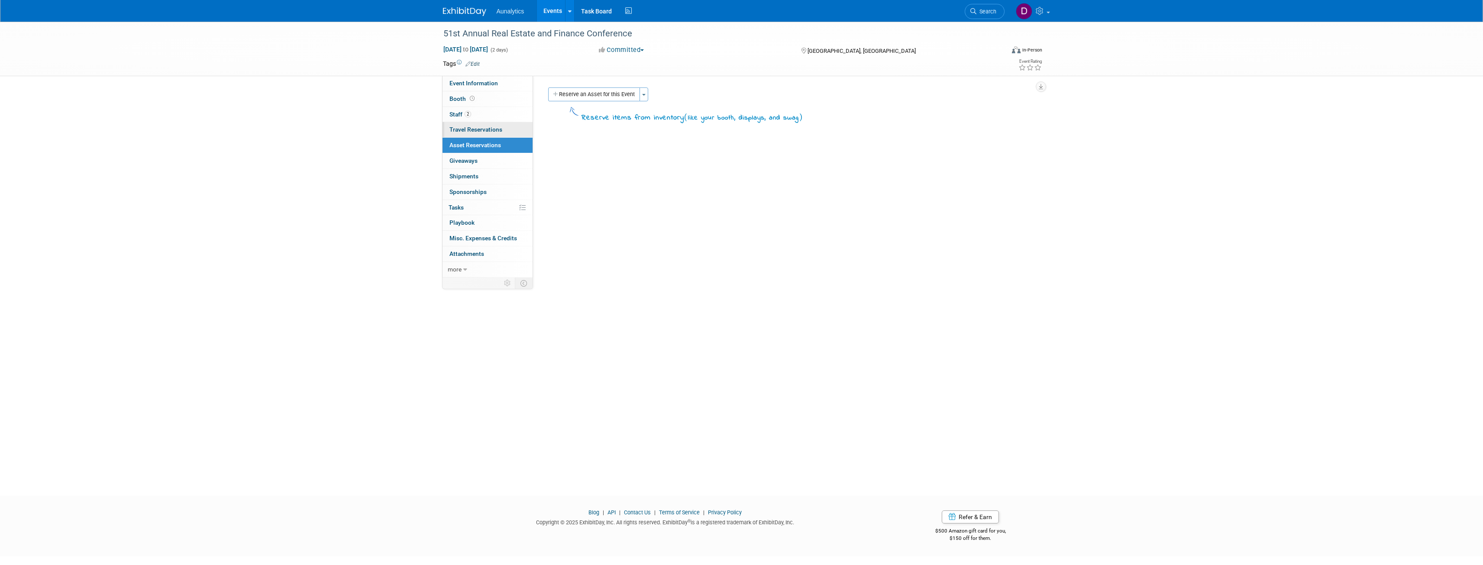
click at [478, 133] on link "0 Travel Reservations 0" at bounding box center [488, 129] width 90 height 15
click at [572, 97] on link "Add Travel Reservation" at bounding box center [582, 94] width 72 height 14
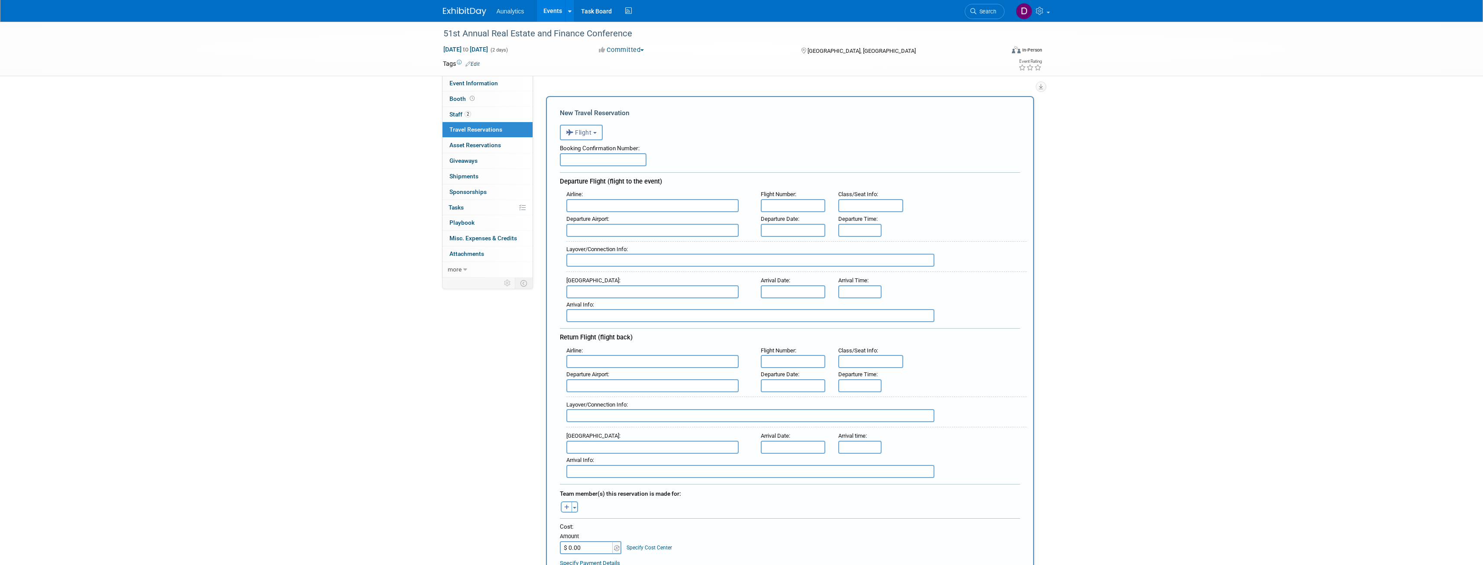
click at [573, 132] on icon "button" at bounding box center [571, 132] width 10 height 11
click at [583, 172] on label "Flight" at bounding box center [608, 169] width 86 height 14
click at [562, 171] on input "Flight" at bounding box center [559, 168] width 6 height 6
click at [388, 157] on div "51st Annual Real Estate and Finance Conference Nov 12, 2025 to Nov 13, 2025 (2 …" at bounding box center [741, 522] width 1483 height 1000
click at [480, 207] on link "0% Tasks 0%" at bounding box center [488, 207] width 90 height 15
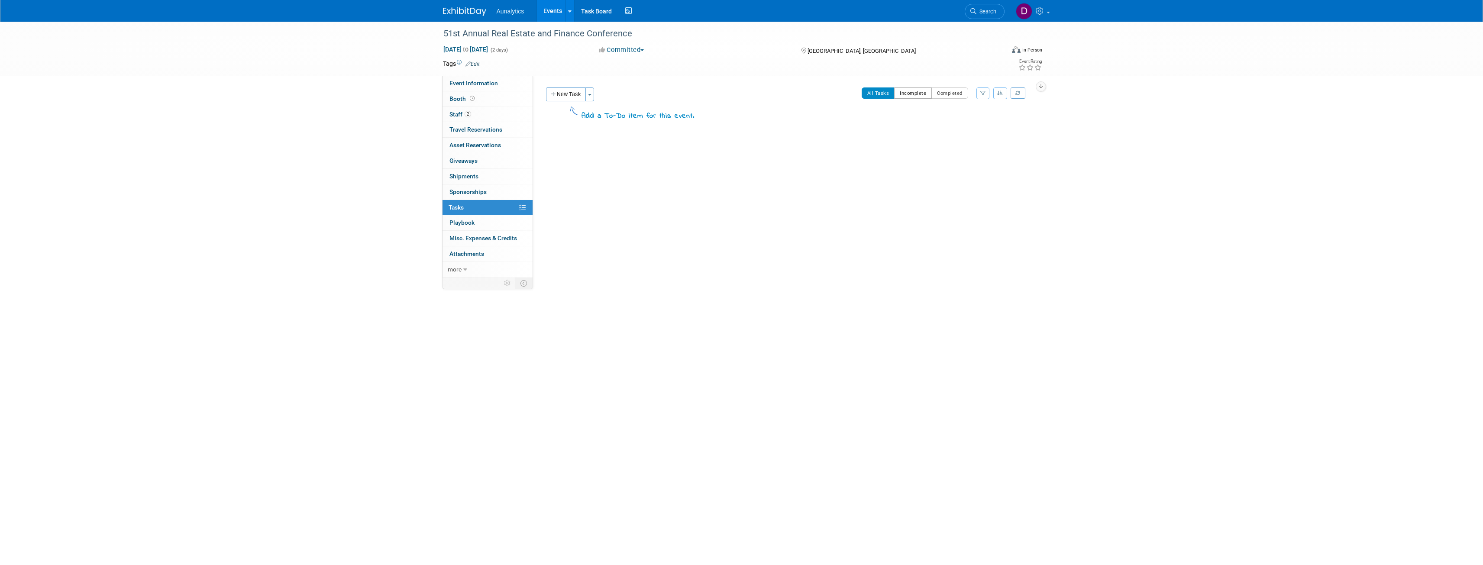
click at [903, 94] on button "Incomplete" at bounding box center [913, 92] width 38 height 11
click at [936, 95] on button "Completed" at bounding box center [950, 92] width 37 height 11
click at [867, 93] on button "All Tasks" at bounding box center [878, 92] width 33 height 11
click at [481, 87] on link "Event Information" at bounding box center [488, 83] width 90 height 15
select select "No"
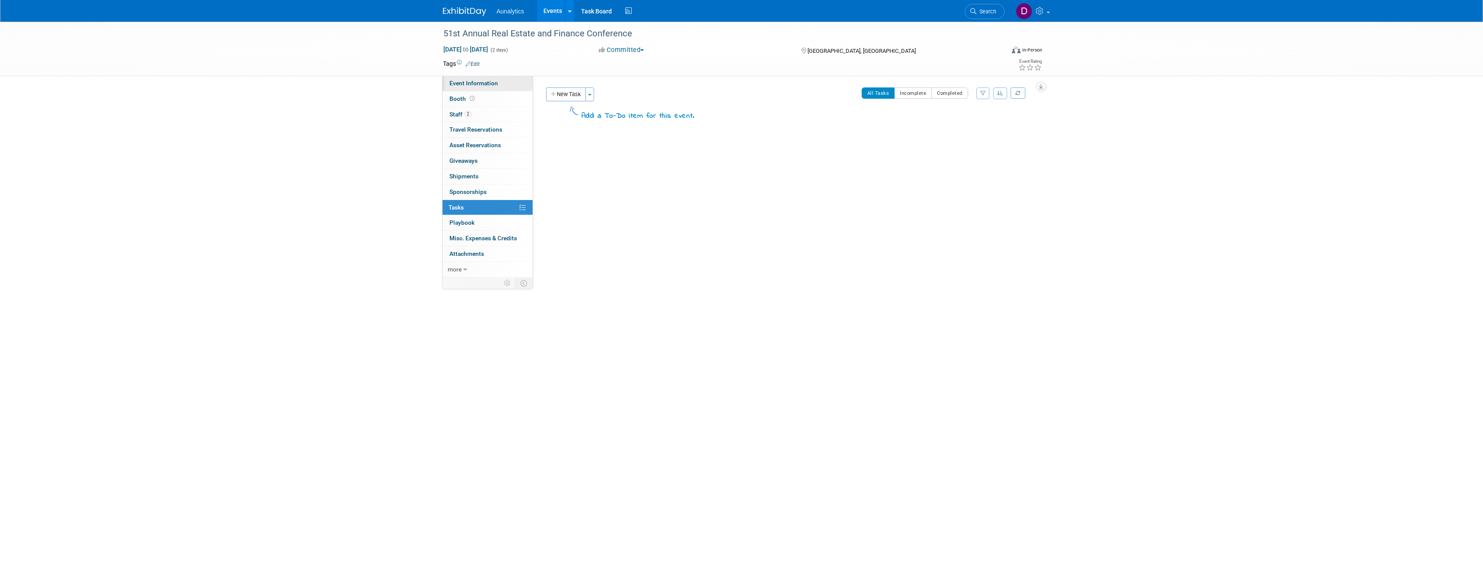
select select "CIFI Sales"
select select "Financial"
select select "Bank"
select select "State"
select select "Accepted"
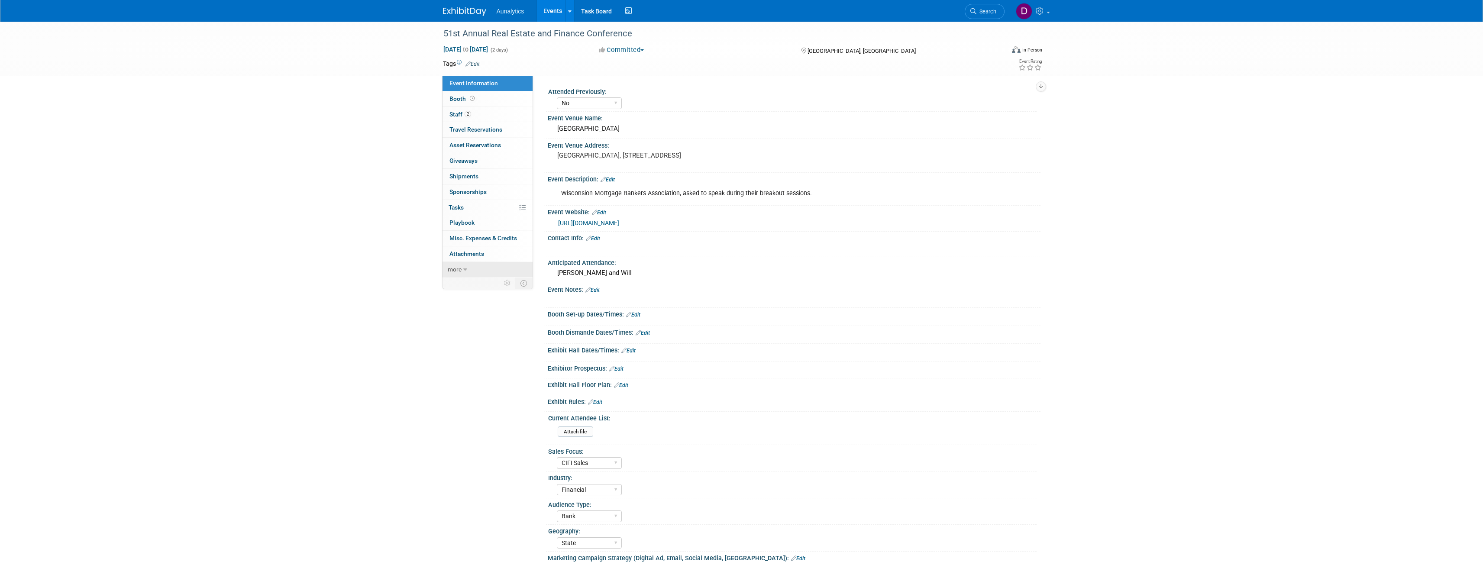
click at [463, 266] on link "more" at bounding box center [488, 269] width 90 height 15
click at [484, 129] on span "Travel Reservations 0" at bounding box center [476, 129] width 53 height 7
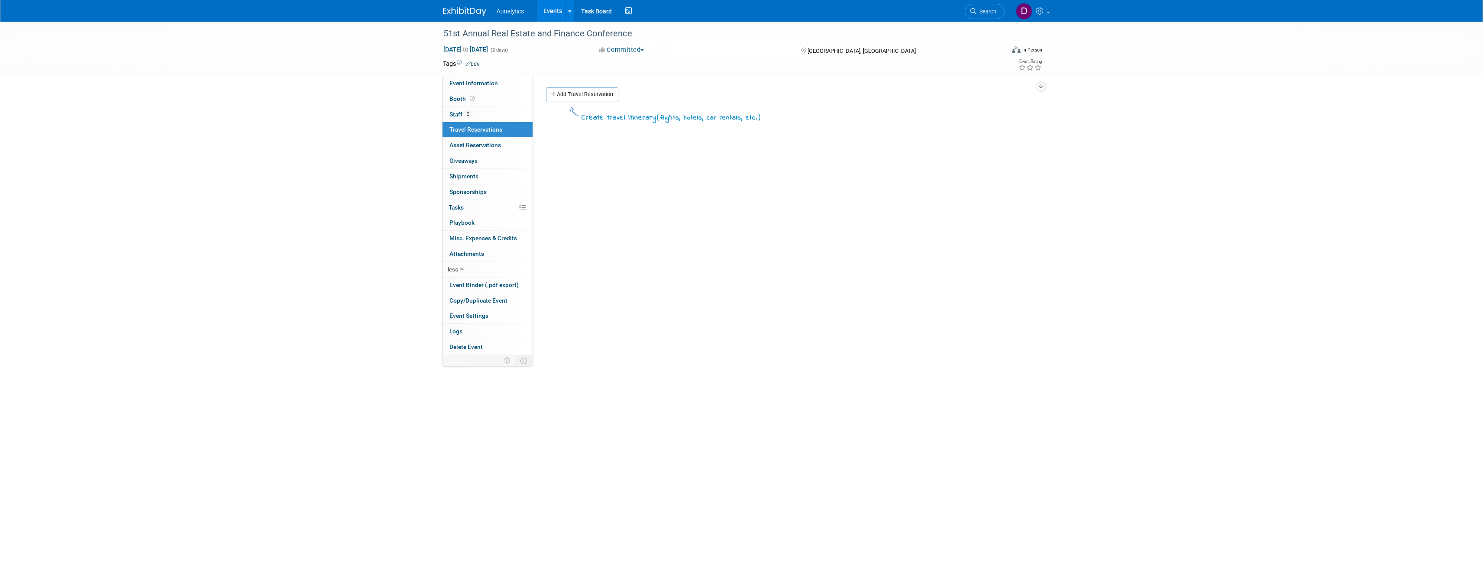
click at [293, 194] on div "51st Annual Real Estate and Finance Conference Nov 12, 2025 to Nov 13, 2025 (2 …" at bounding box center [741, 251] width 1483 height 459
